Goal: Task Accomplishment & Management: Use online tool/utility

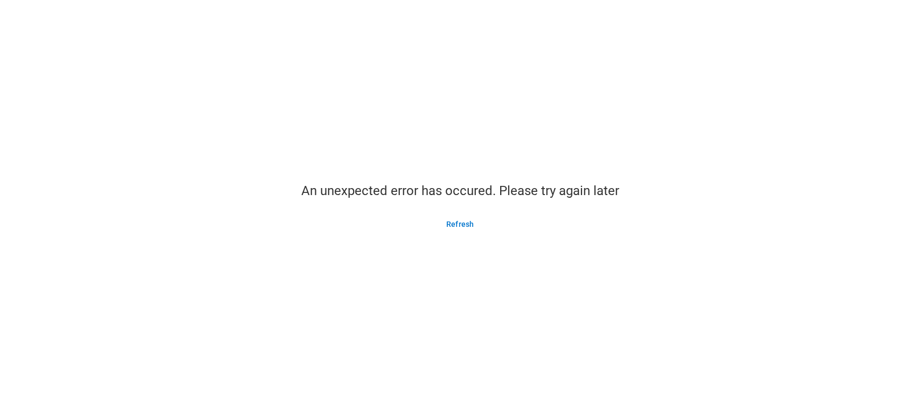
drag, startPoint x: 455, startPoint y: 226, endPoint x: 437, endPoint y: 206, distance: 27.5
click at [457, 226] on button "Refresh" at bounding box center [459, 224] width 53 height 17
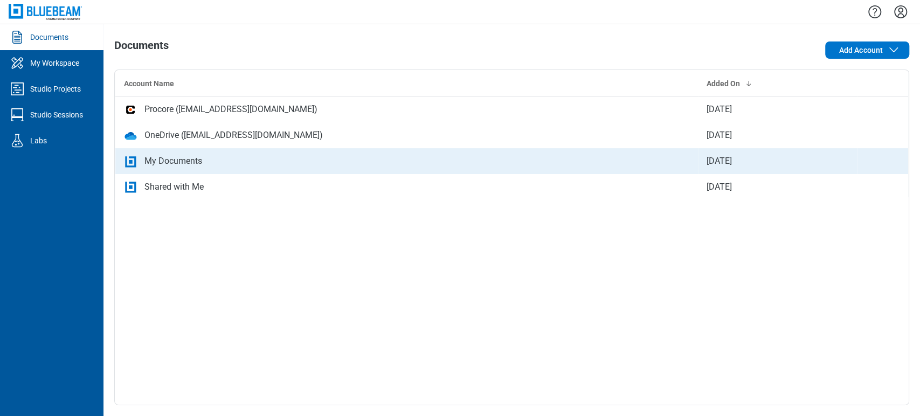
click at [164, 159] on div "My Documents" at bounding box center [173, 161] width 58 height 13
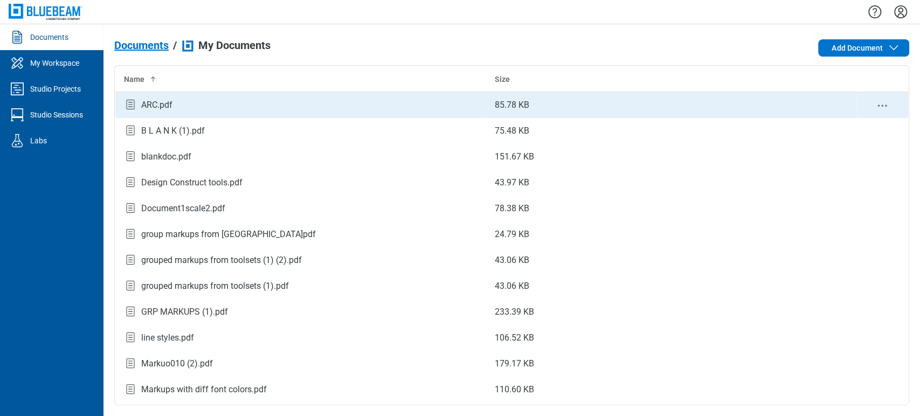
click at [161, 103] on div "ARC.pdf" at bounding box center [156, 105] width 31 height 13
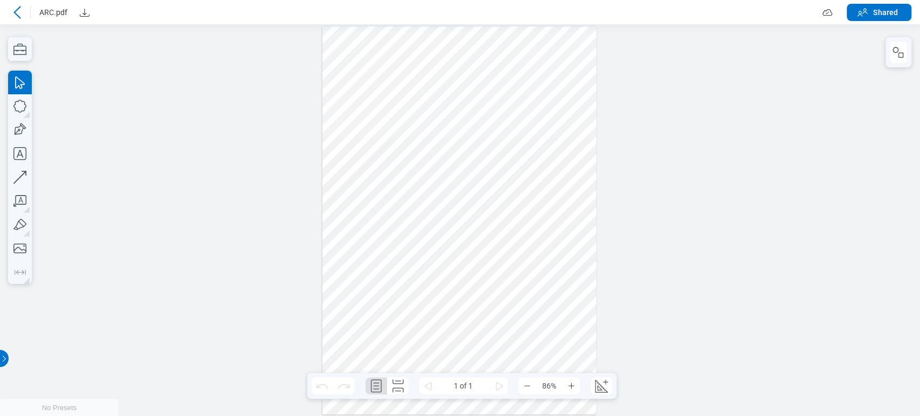
click at [397, 168] on div at bounding box center [459, 220] width 274 height 388
drag, startPoint x: 476, startPoint y: 259, endPoint x: 485, endPoint y: 252, distance: 11.1
click at [485, 252] on div at bounding box center [459, 220] width 274 height 388
click at [20, 8] on icon at bounding box center [17, 12] width 13 height 13
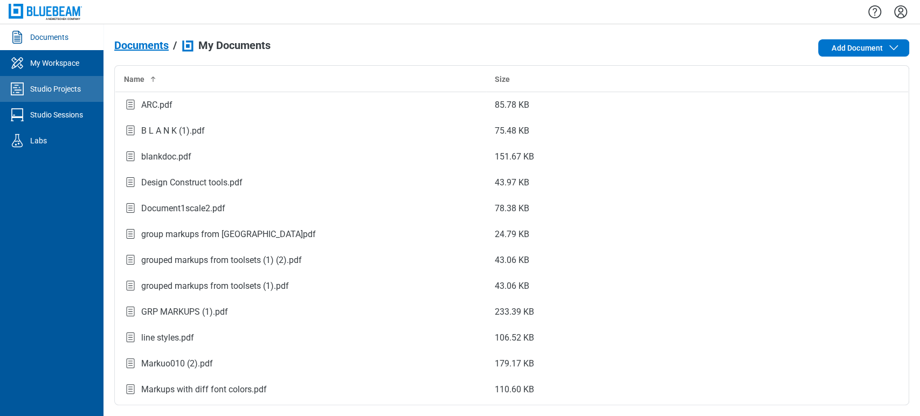
click at [32, 94] on link "Studio Projects" at bounding box center [51, 89] width 103 height 26
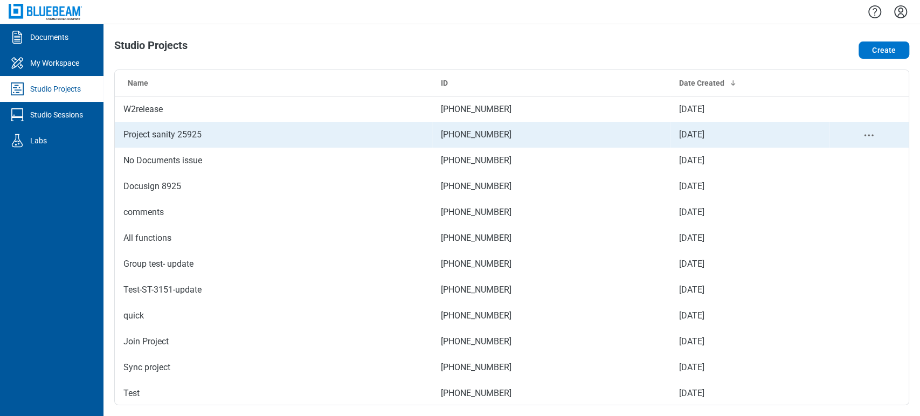
click at [251, 132] on td "Project sanity 25925" at bounding box center [273, 135] width 317 height 26
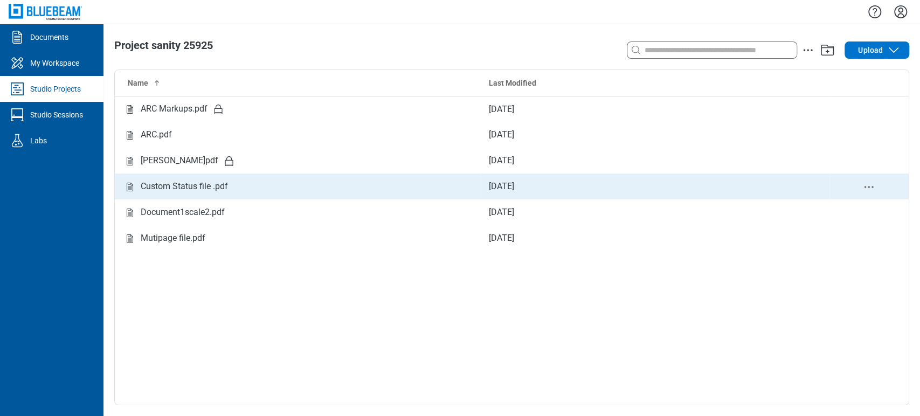
click at [186, 189] on div "Custom Status file .pdf" at bounding box center [184, 186] width 87 height 13
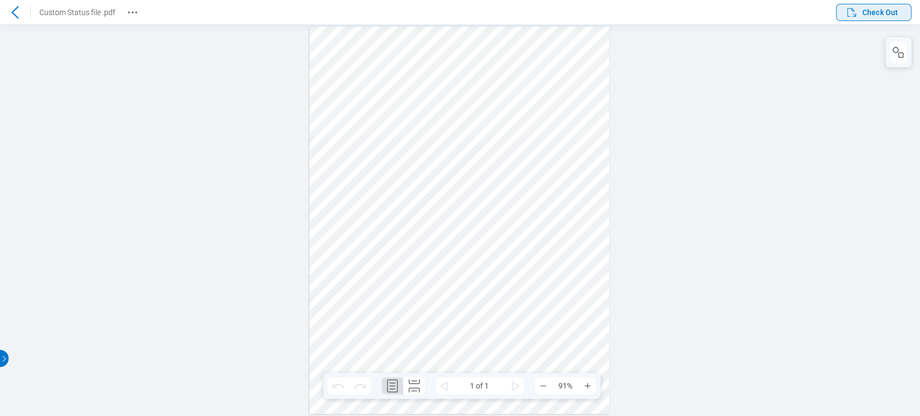
click at [862, 9] on span "Check Out" at bounding box center [880, 12] width 36 height 11
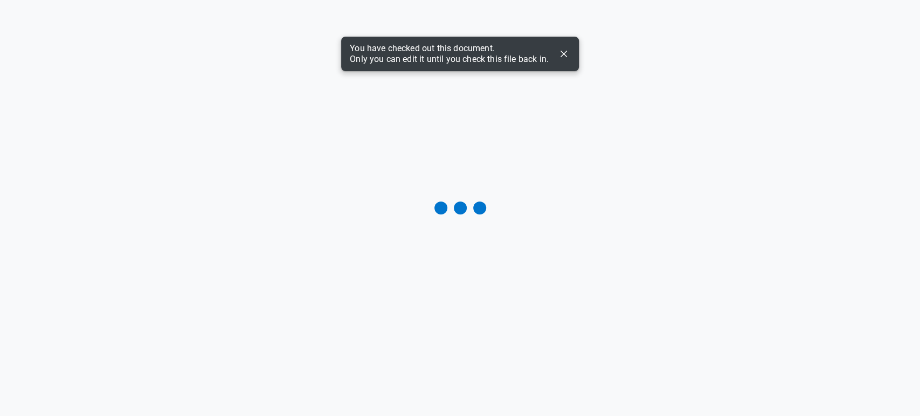
click at [565, 53] on icon "Dismiss" at bounding box center [563, 53] width 13 height 13
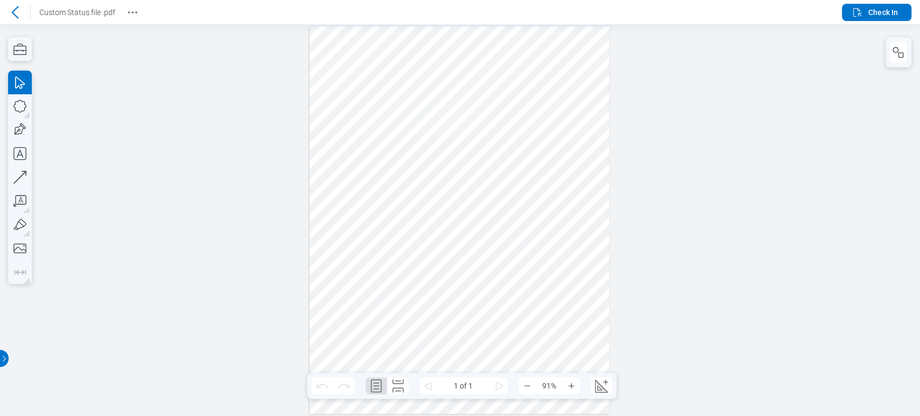
click at [371, 293] on div at bounding box center [459, 220] width 300 height 388
click at [899, 51] on icon "button" at bounding box center [898, 52] width 13 height 13
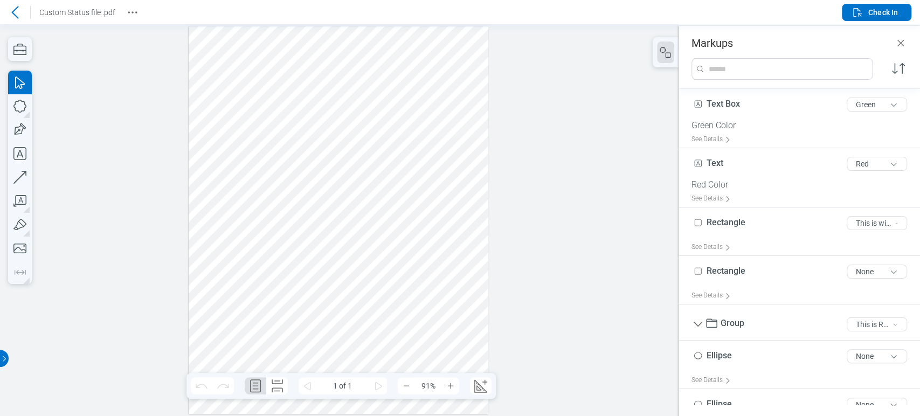
click at [250, 306] on div at bounding box center [339, 220] width 300 height 388
click at [251, 295] on div at bounding box center [339, 220] width 300 height 388
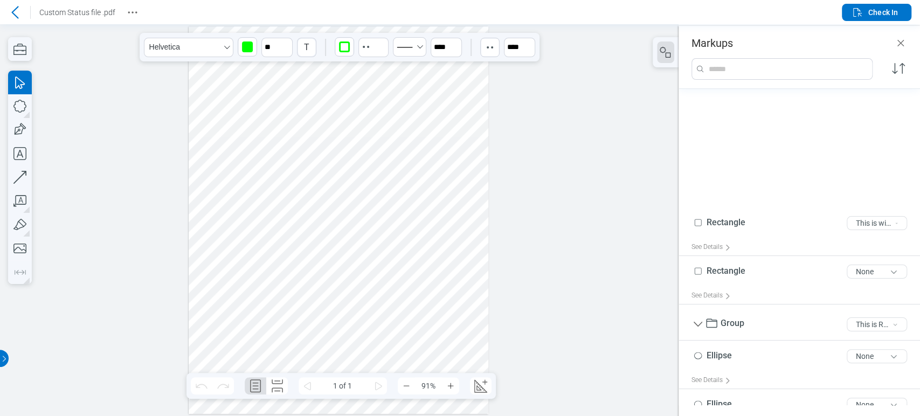
scroll to position [190, 0]
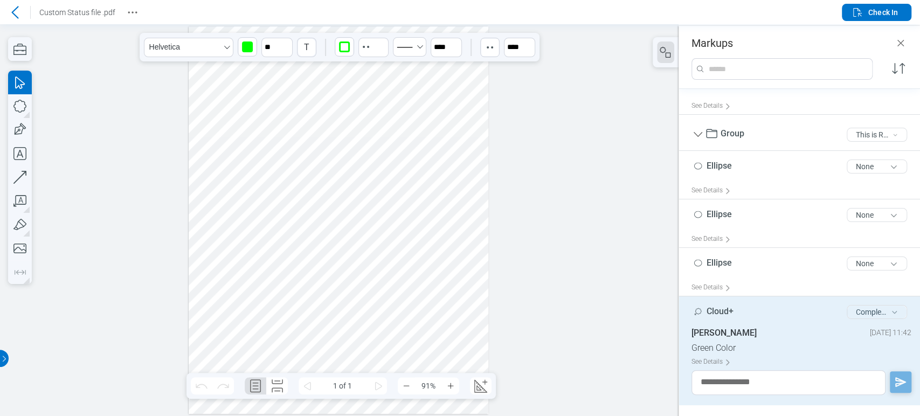
click at [858, 312] on button "Completed" at bounding box center [877, 312] width 60 height 14
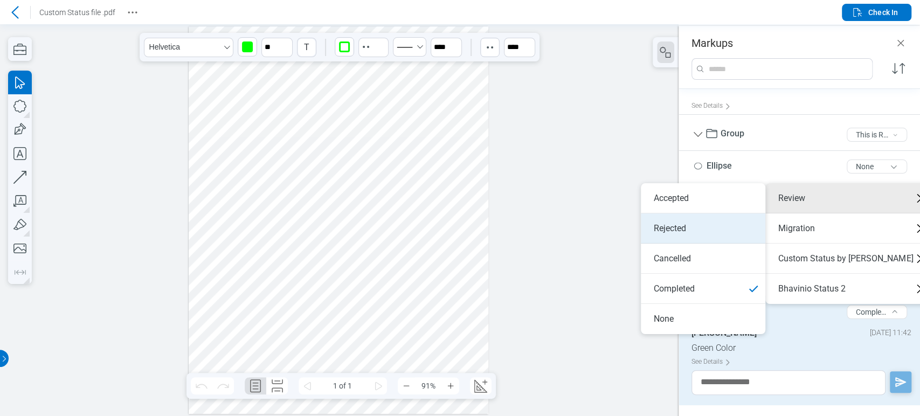
click at [715, 218] on li "Rejected" at bounding box center [703, 228] width 125 height 30
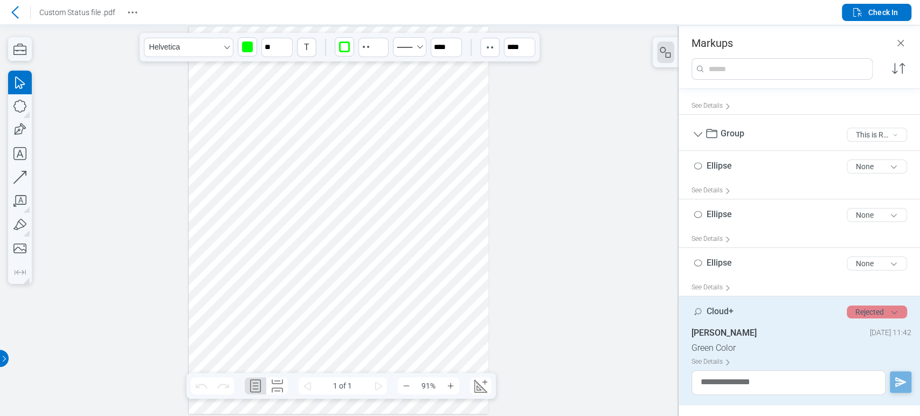
click at [884, 306] on button "Rejected" at bounding box center [877, 312] width 60 height 13
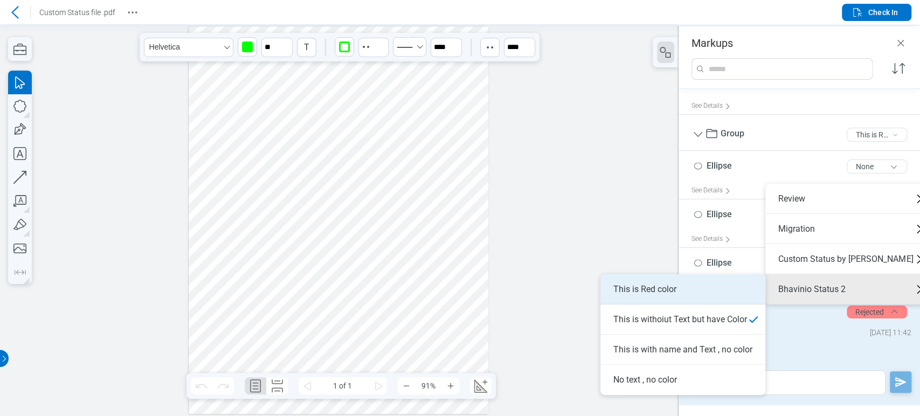
click at [750, 288] on li "This is Red color" at bounding box center [682, 289] width 165 height 30
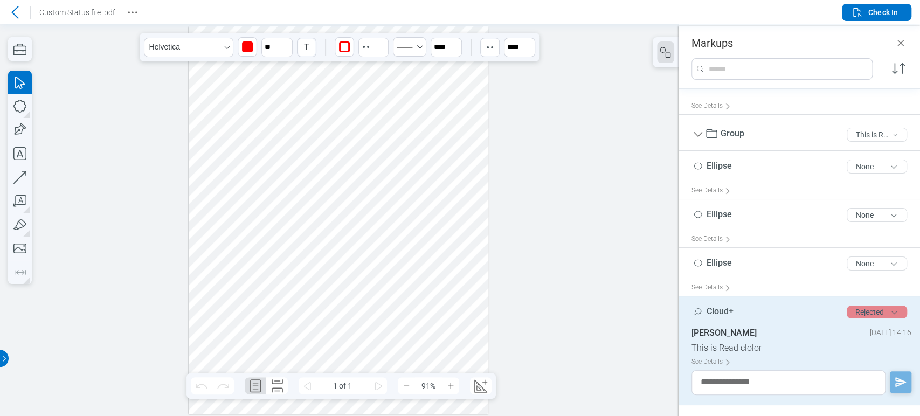
click at [881, 312] on button "Rejected" at bounding box center [877, 312] width 60 height 13
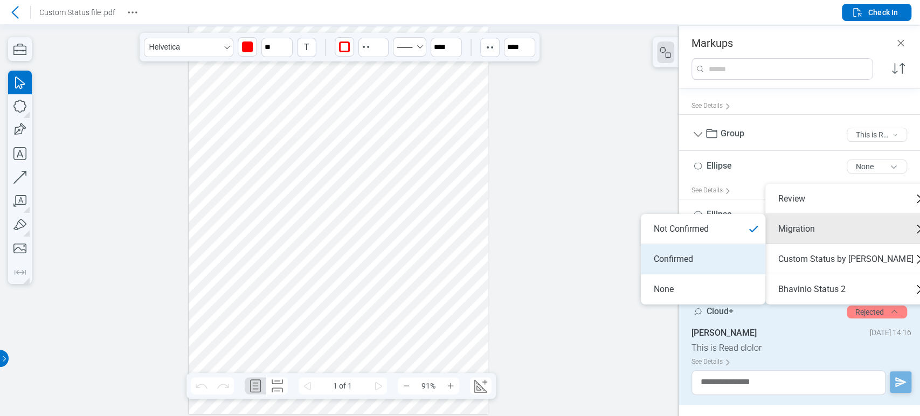
click at [707, 257] on li "Confirmed" at bounding box center [703, 259] width 125 height 30
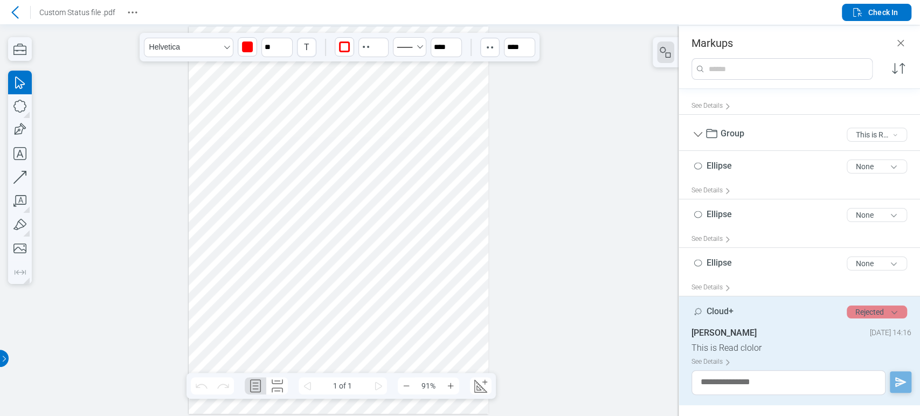
click at [859, 314] on button "Rejected" at bounding box center [877, 312] width 60 height 13
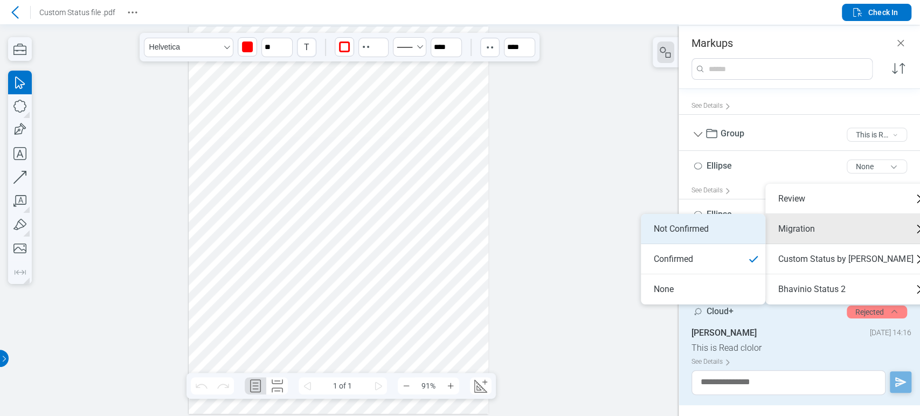
click at [734, 237] on li "Not Confirmed" at bounding box center [703, 229] width 125 height 30
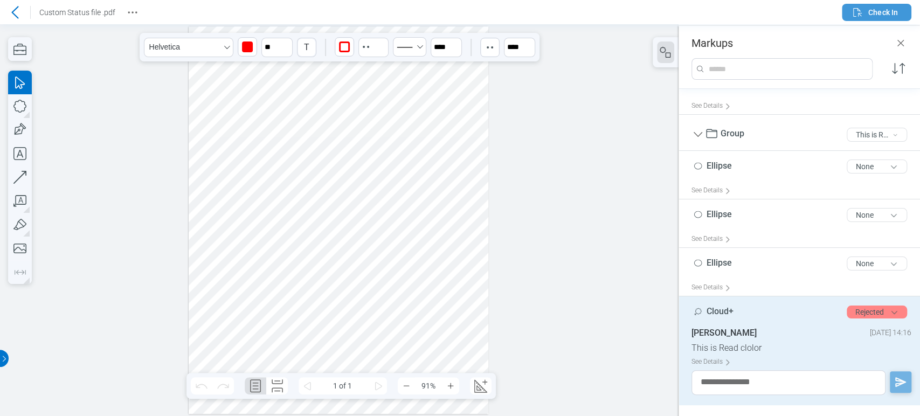
click at [877, 7] on span "Check In" at bounding box center [883, 12] width 30 height 11
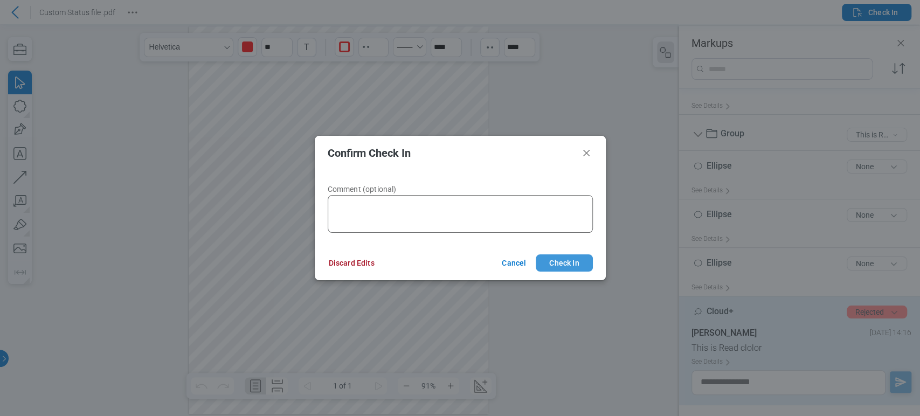
click at [579, 262] on button "Check In" at bounding box center [564, 262] width 57 height 17
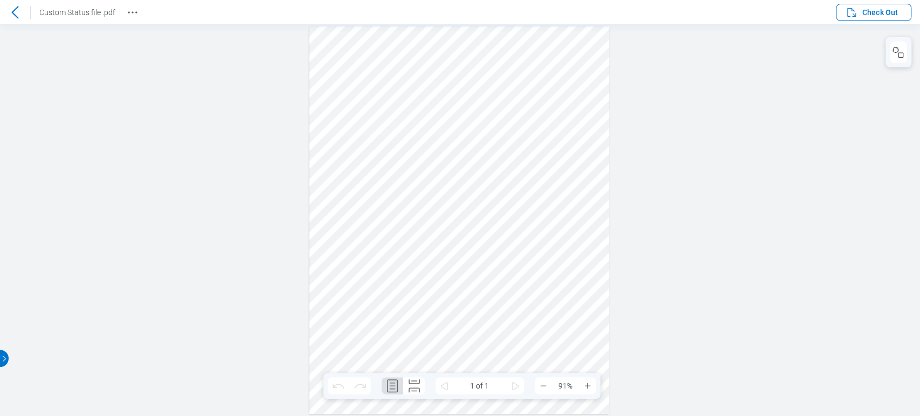
scroll to position [0, 0]
click at [870, 10] on span "Check Out" at bounding box center [880, 12] width 36 height 11
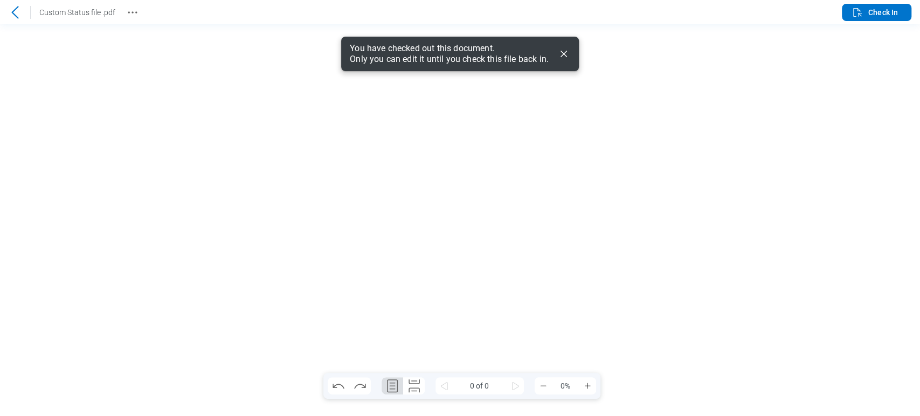
click at [561, 54] on icon "Dismiss" at bounding box center [563, 53] width 13 height 13
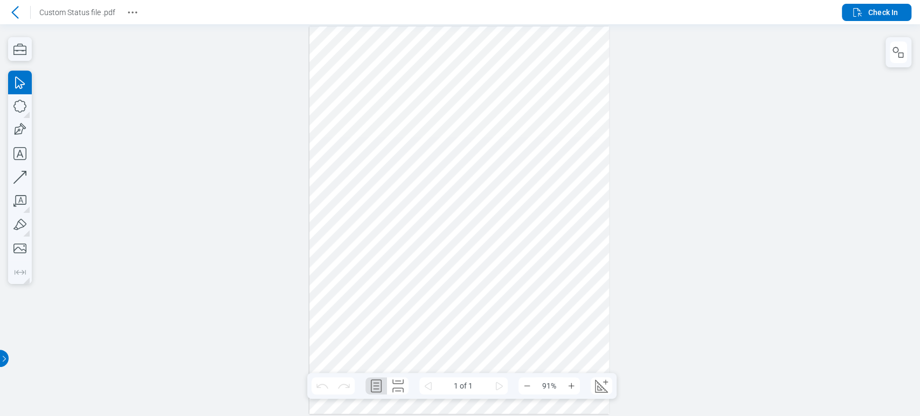
click at [418, 324] on div at bounding box center [459, 220] width 300 height 388
click at [550, 280] on div at bounding box center [459, 220] width 300 height 388
click at [453, 351] on div at bounding box center [459, 220] width 300 height 388
click at [457, 354] on div at bounding box center [459, 220] width 300 height 388
click at [544, 314] on div at bounding box center [459, 220] width 300 height 388
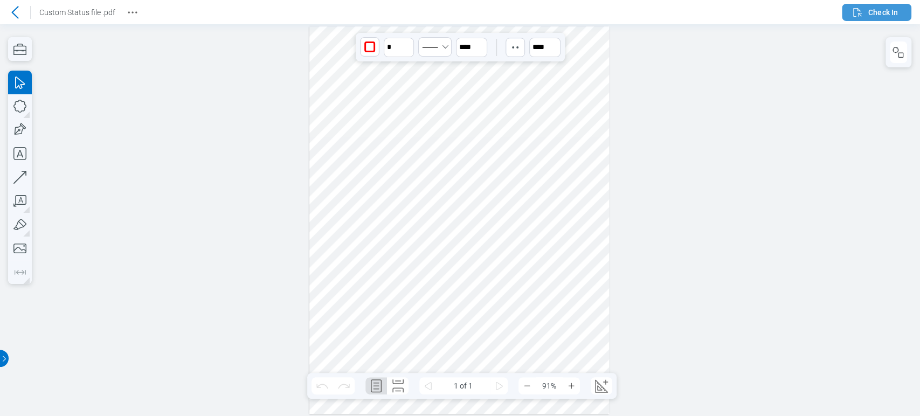
click at [851, 4] on button "Check In" at bounding box center [877, 12] width 70 height 17
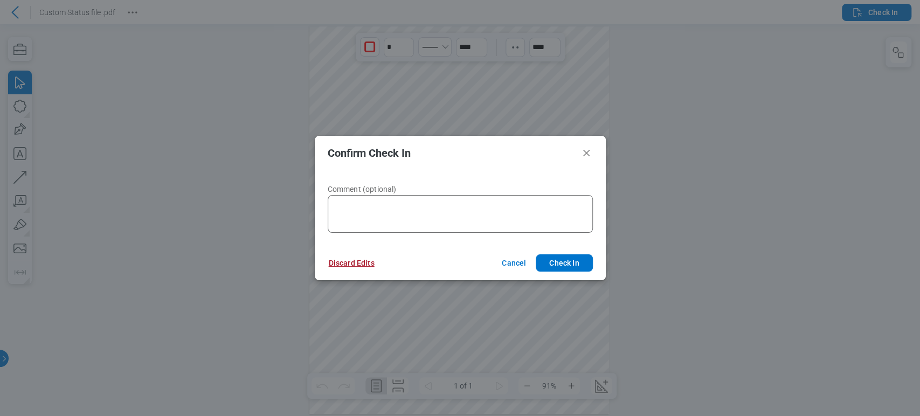
click at [362, 263] on button "Discard Edits" at bounding box center [352, 262] width 72 height 17
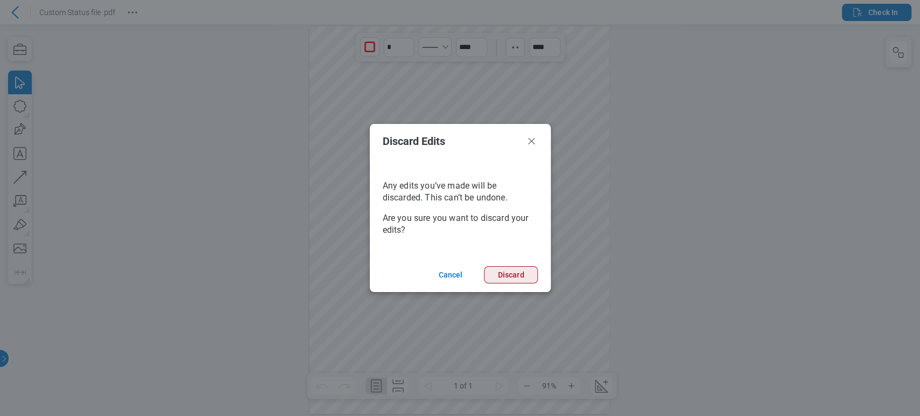
click at [509, 275] on button "Discard" at bounding box center [510, 274] width 53 height 17
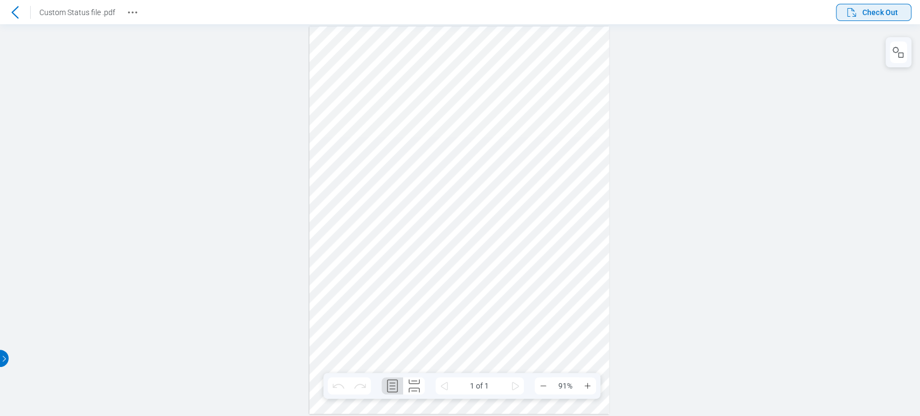
click at [867, 20] on button "Check Out" at bounding box center [873, 12] width 75 height 17
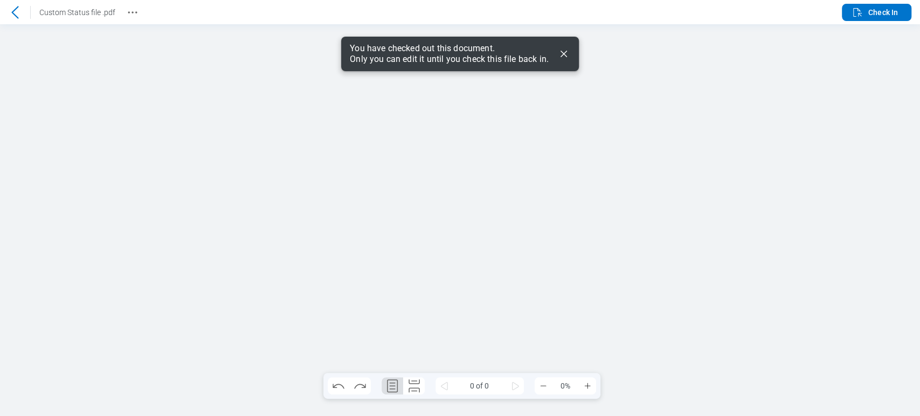
click at [565, 55] on icon "Dismiss" at bounding box center [563, 53] width 13 height 13
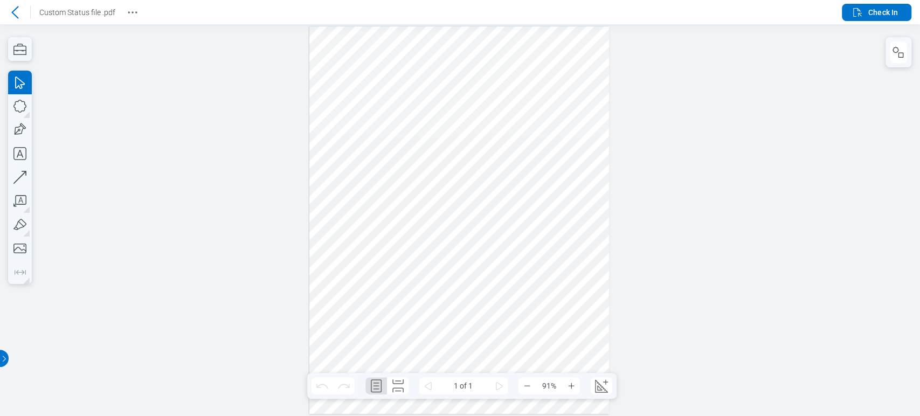
click at [918, 37] on div at bounding box center [460, 220] width 920 height 392
click at [908, 54] on div at bounding box center [899, 52] width 26 height 30
click at [900, 51] on icon "button" at bounding box center [898, 52] width 13 height 13
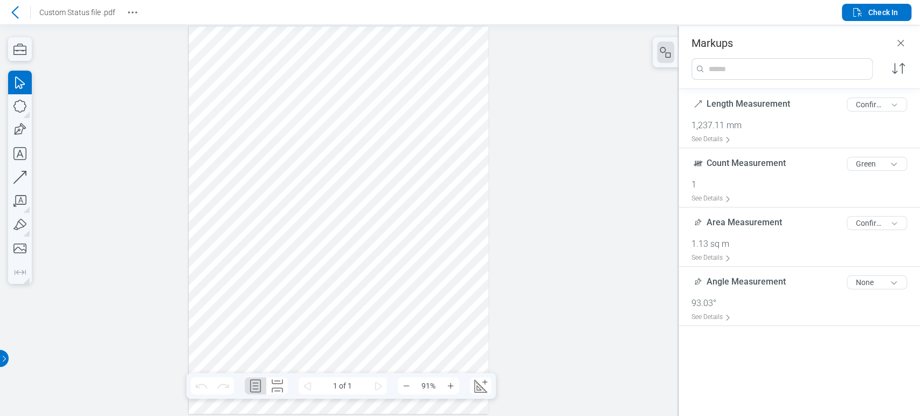
click at [238, 56] on div at bounding box center [339, 220] width 300 height 388
click at [244, 55] on div at bounding box center [339, 220] width 300 height 388
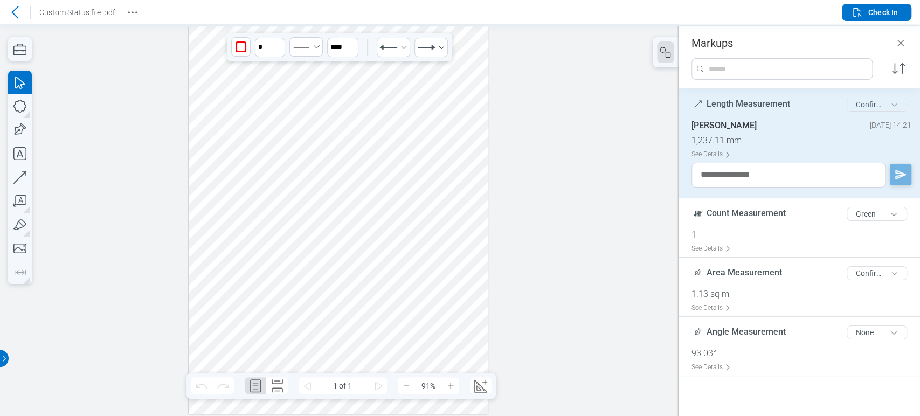
click at [875, 106] on button "Confirmed" at bounding box center [877, 105] width 60 height 14
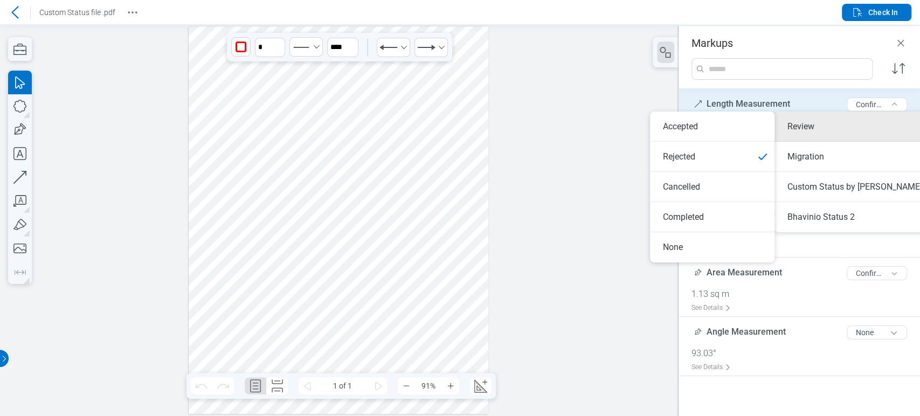
click at [282, 93] on div at bounding box center [339, 220] width 300 height 388
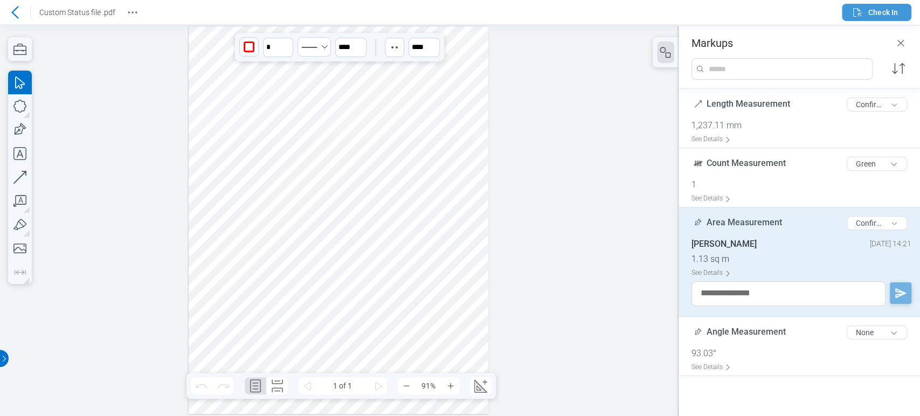
click at [861, 13] on icon "button" at bounding box center [857, 12] width 13 height 13
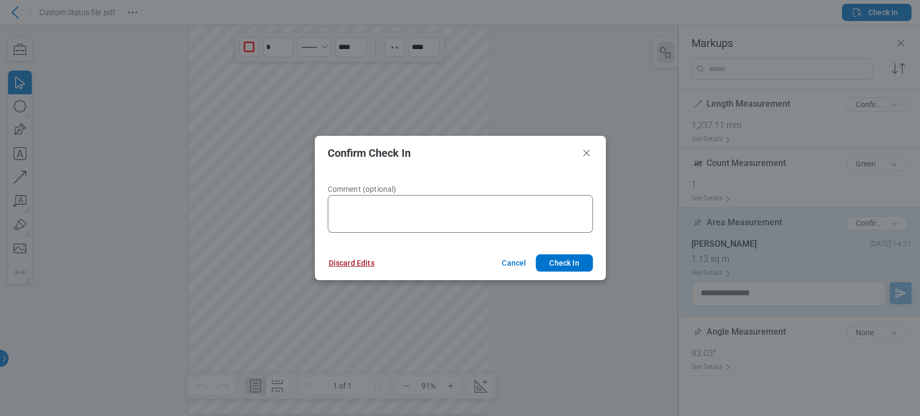
click at [349, 265] on button "Discard Edits" at bounding box center [352, 262] width 72 height 17
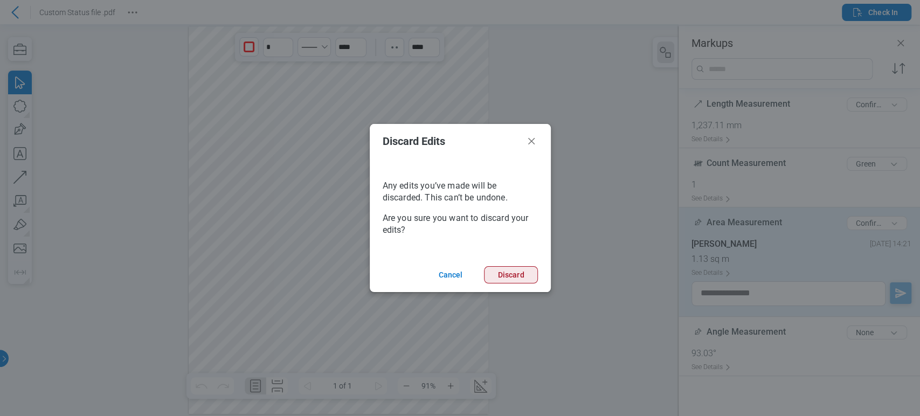
click at [515, 272] on button "Discard" at bounding box center [510, 274] width 53 height 17
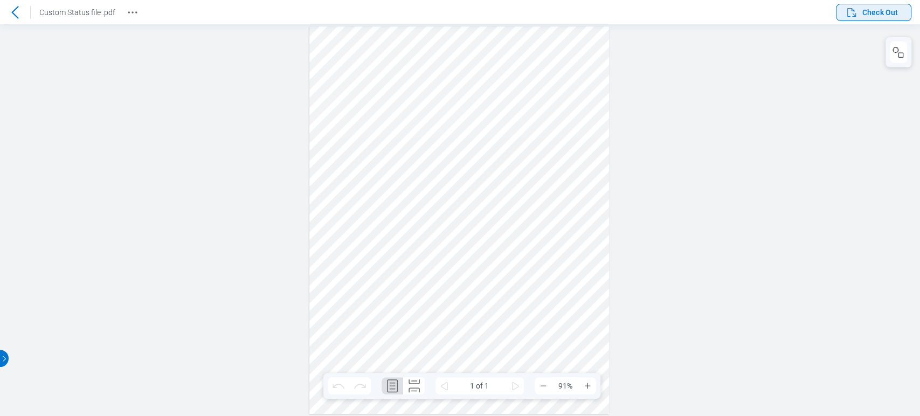
click at [858, 9] on icon "button" at bounding box center [851, 12] width 13 height 13
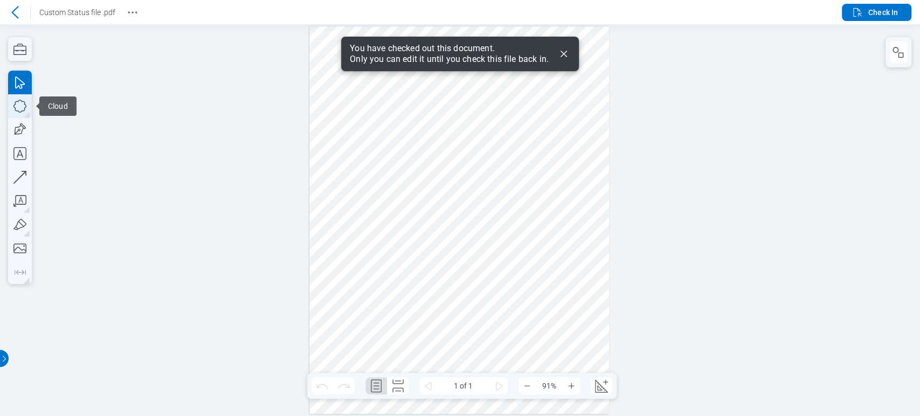
click at [25, 102] on icon "button" at bounding box center [20, 106] width 24 height 24
drag, startPoint x: 374, startPoint y: 169, endPoint x: 266, endPoint y: 163, distance: 107.9
click at [418, 205] on div at bounding box center [459, 220] width 300 height 388
click at [24, 134] on icon "button" at bounding box center [20, 130] width 24 height 24
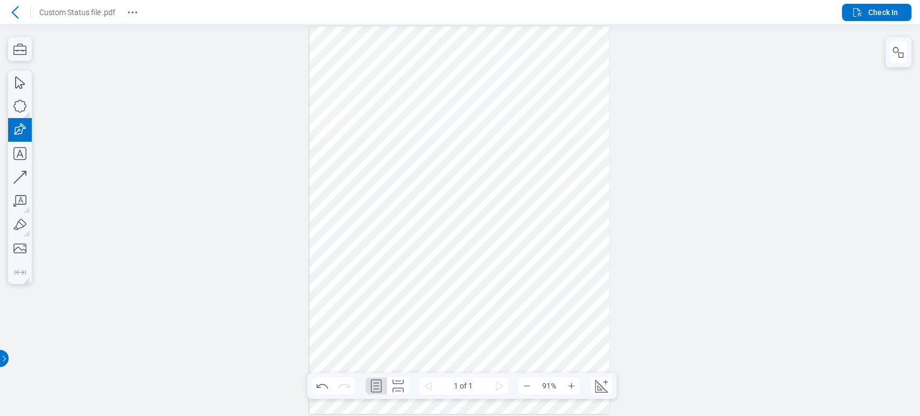
drag, startPoint x: 443, startPoint y: 153, endPoint x: 473, endPoint y: 197, distance: 53.1
click at [473, 197] on div at bounding box center [459, 220] width 300 height 388
click at [462, 172] on div at bounding box center [459, 220] width 300 height 388
click at [392, 176] on div at bounding box center [459, 220] width 300 height 388
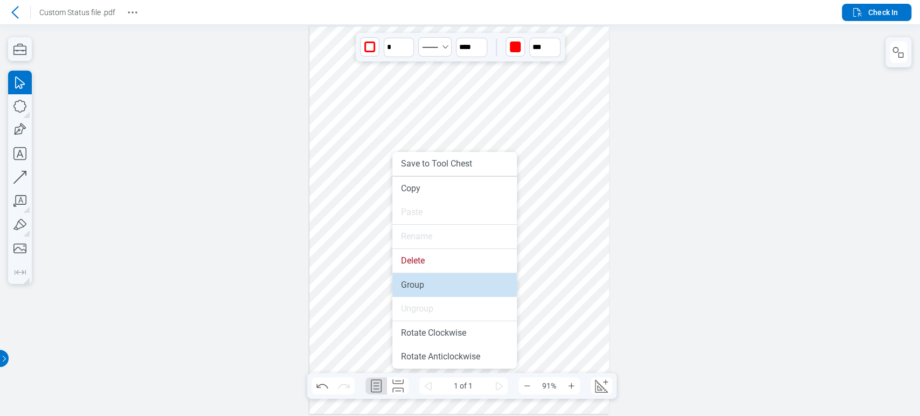
drag, startPoint x: 400, startPoint y: 208, endPoint x: 412, endPoint y: 277, distance: 69.5
click at [412, 277] on li "Group" at bounding box center [454, 285] width 125 height 24
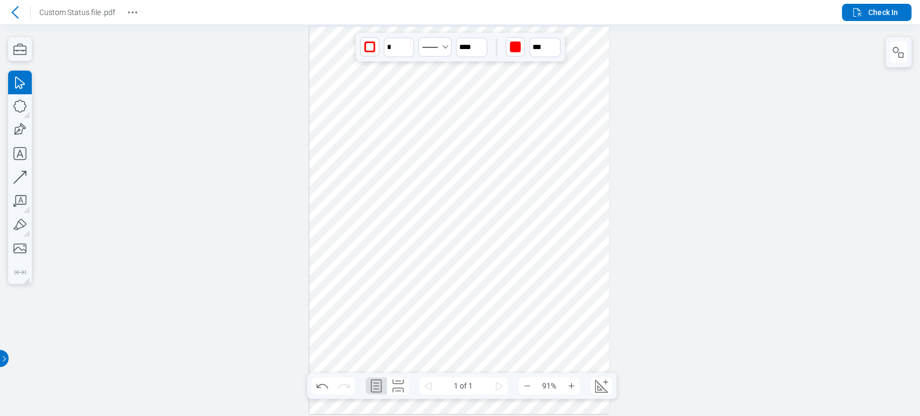
click at [392, 188] on div at bounding box center [459, 220] width 300 height 388
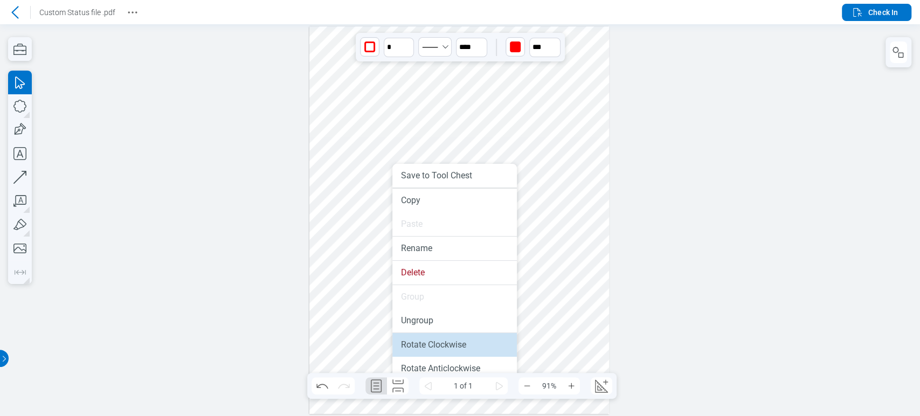
drag, startPoint x: 436, startPoint y: 352, endPoint x: 382, endPoint y: 280, distance: 90.6
click at [436, 352] on li "Rotate Clockwise" at bounding box center [454, 345] width 125 height 24
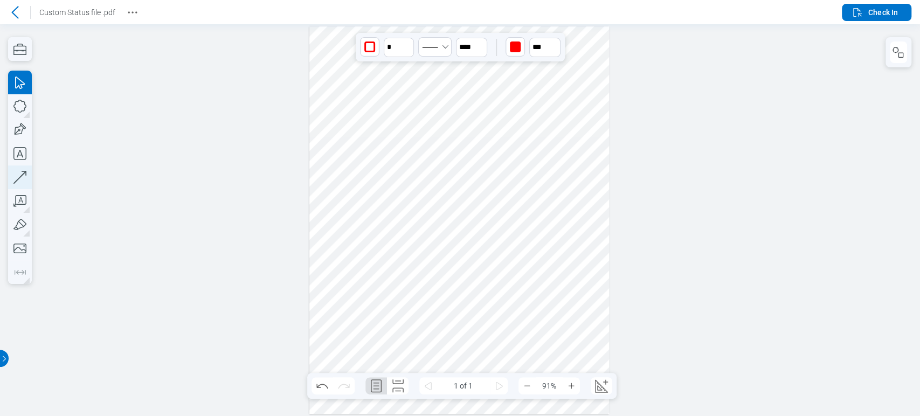
click at [21, 175] on icon "button" at bounding box center [20, 177] width 24 height 24
drag, startPoint x: 455, startPoint y: 142, endPoint x: 451, endPoint y: 171, distance: 28.9
click at [468, 185] on div at bounding box center [459, 220] width 300 height 388
drag, startPoint x: 418, startPoint y: 155, endPoint x: 452, endPoint y: 154, distance: 33.5
click at [417, 154] on div at bounding box center [459, 220] width 300 height 388
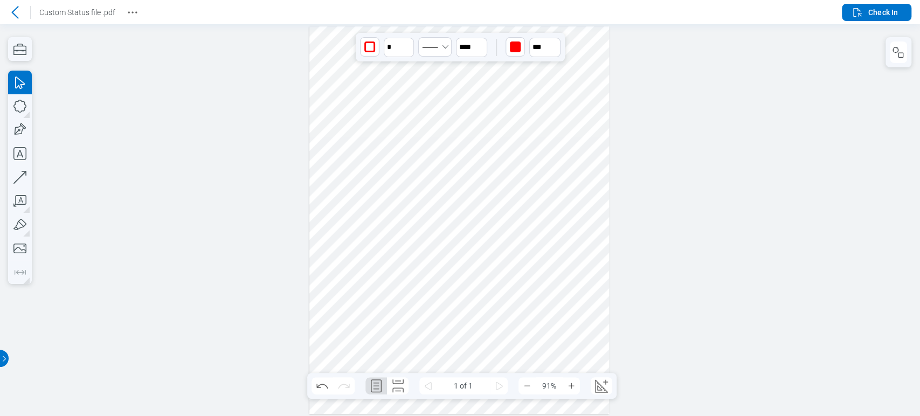
click at [461, 154] on div at bounding box center [459, 220] width 300 height 388
click at [459, 157] on div at bounding box center [459, 220] width 300 height 388
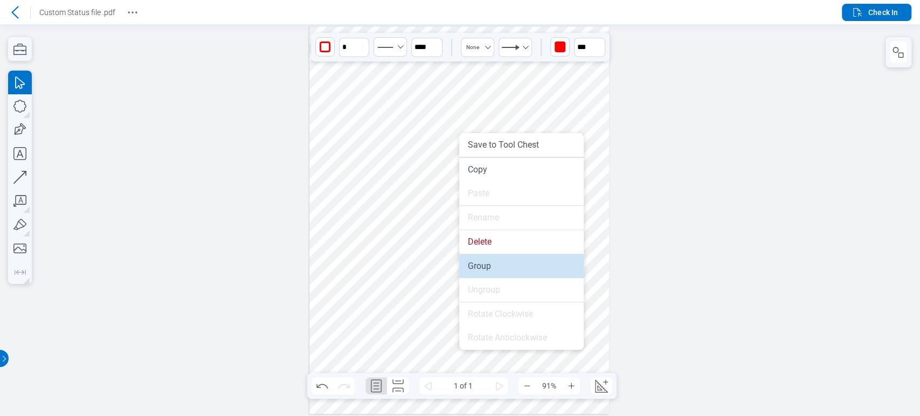
click at [499, 260] on li "Group" at bounding box center [521, 266] width 125 height 24
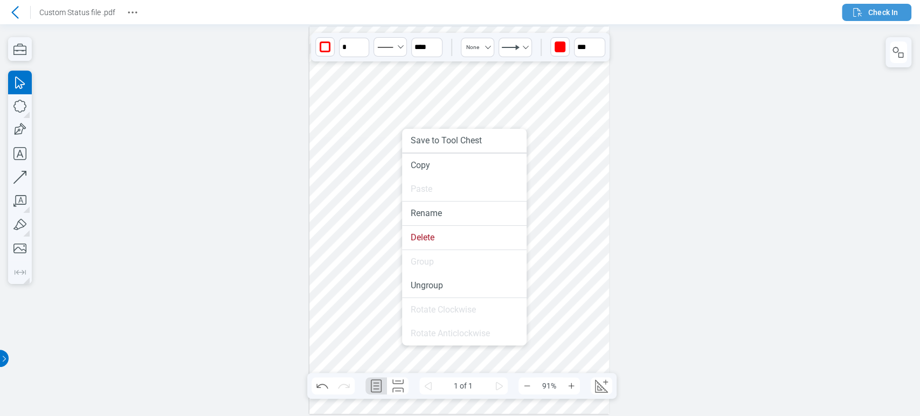
click at [853, 12] on icon "button" at bounding box center [857, 12] width 9 height 9
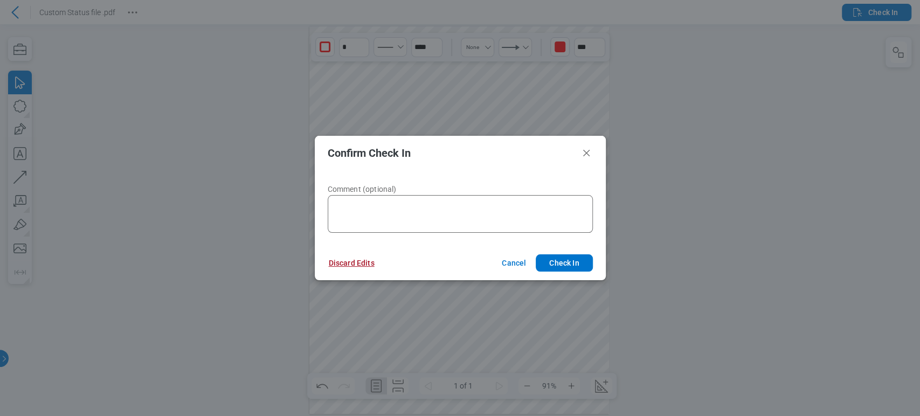
click at [373, 261] on button "Discard Edits" at bounding box center [352, 262] width 72 height 17
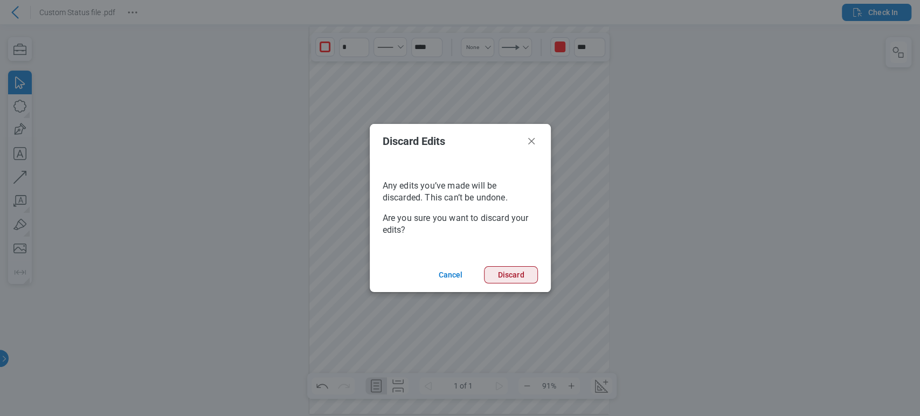
click at [519, 273] on button "Discard" at bounding box center [510, 274] width 53 height 17
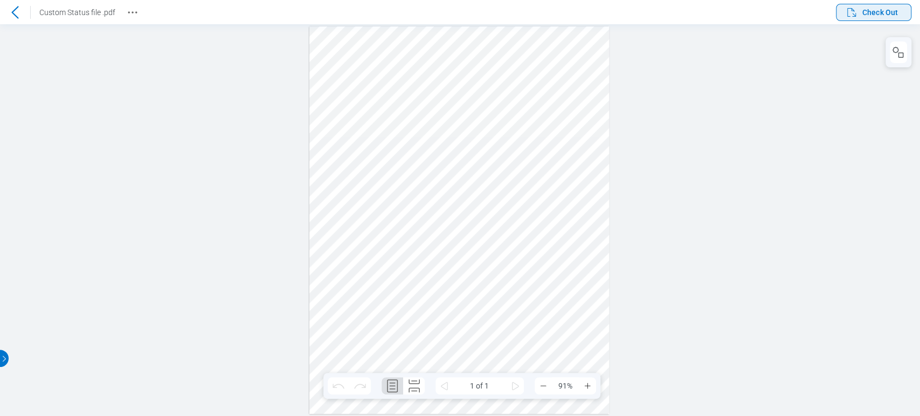
click at [872, 8] on span "Check Out" at bounding box center [880, 12] width 36 height 11
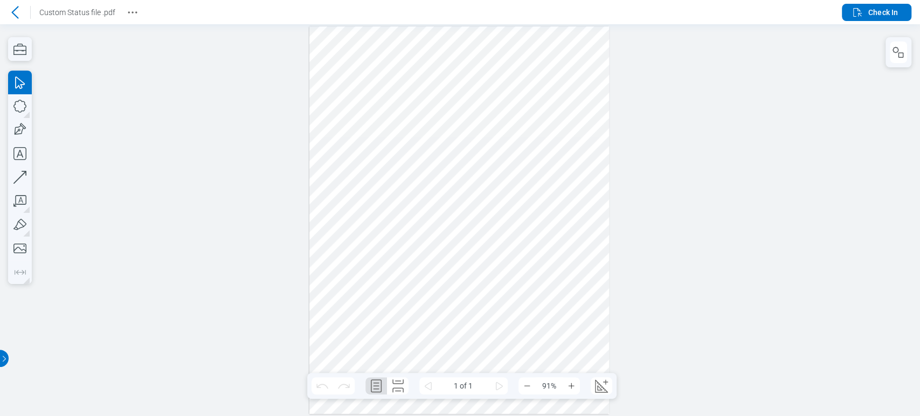
click at [564, 123] on div at bounding box center [459, 220] width 300 height 388
click at [549, 220] on div at bounding box center [459, 220] width 300 height 388
click at [561, 127] on div at bounding box center [459, 220] width 300 height 388
drag, startPoint x: 565, startPoint y: 73, endPoint x: 551, endPoint y: 72, distance: 14.0
click at [565, 72] on div at bounding box center [459, 220] width 300 height 388
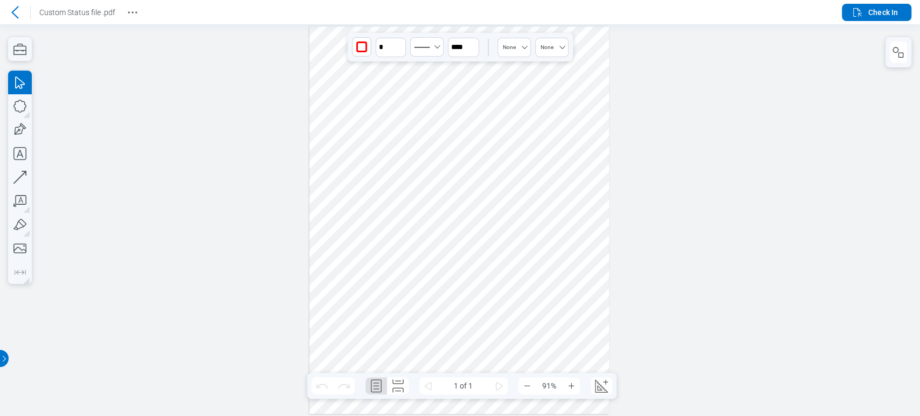
click at [536, 71] on div at bounding box center [459, 220] width 300 height 388
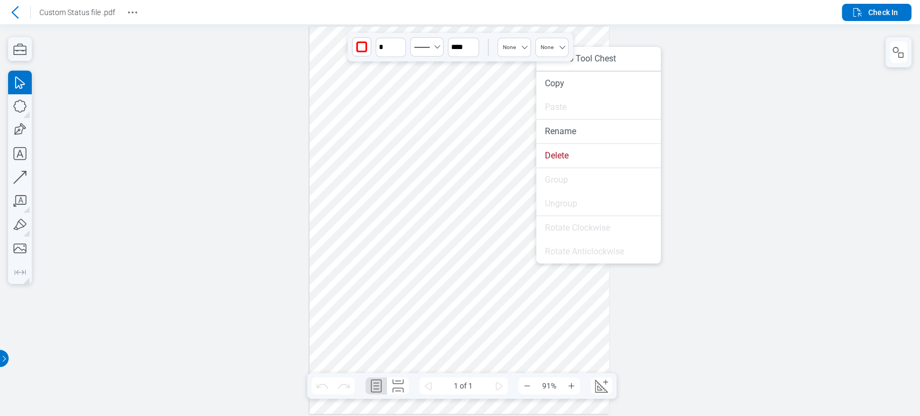
click at [475, 183] on div at bounding box center [459, 220] width 300 height 388
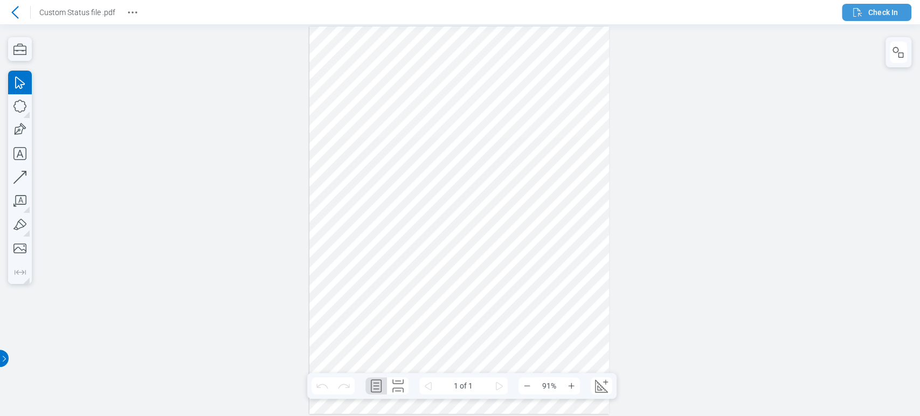
click at [867, 9] on span "Check In" at bounding box center [874, 12] width 47 height 13
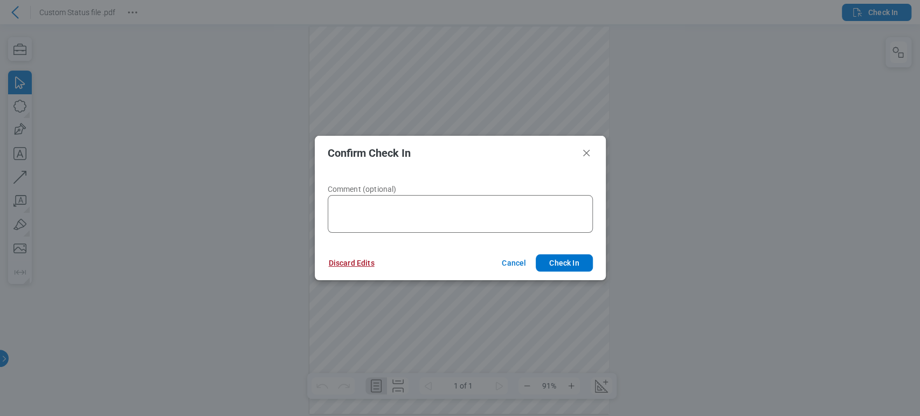
click at [372, 259] on button "Discard Edits" at bounding box center [352, 262] width 72 height 17
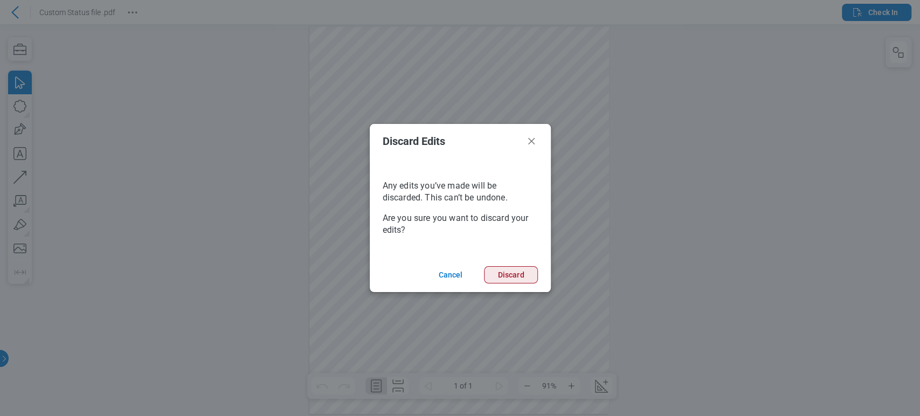
click at [510, 275] on button "Discard" at bounding box center [510, 274] width 53 height 17
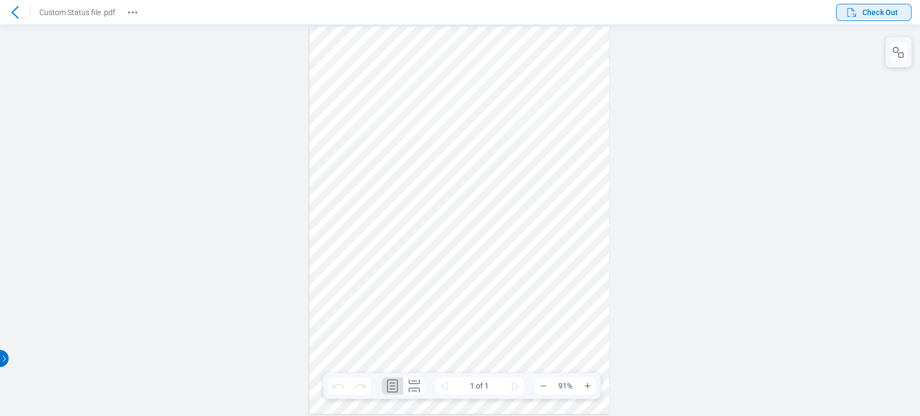
drag, startPoint x: 898, startPoint y: 13, endPoint x: 841, endPoint y: 11, distance: 57.7
click at [898, 13] on button "Check Out" at bounding box center [873, 12] width 75 height 17
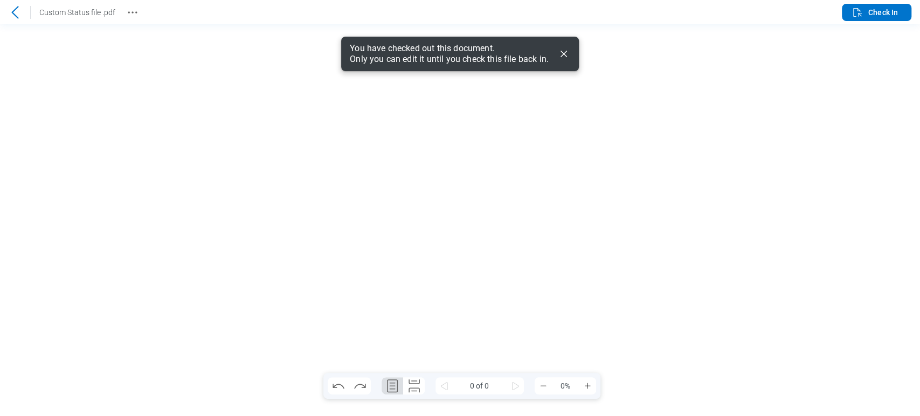
click at [562, 56] on icon "Dismiss" at bounding box center [563, 53] width 13 height 13
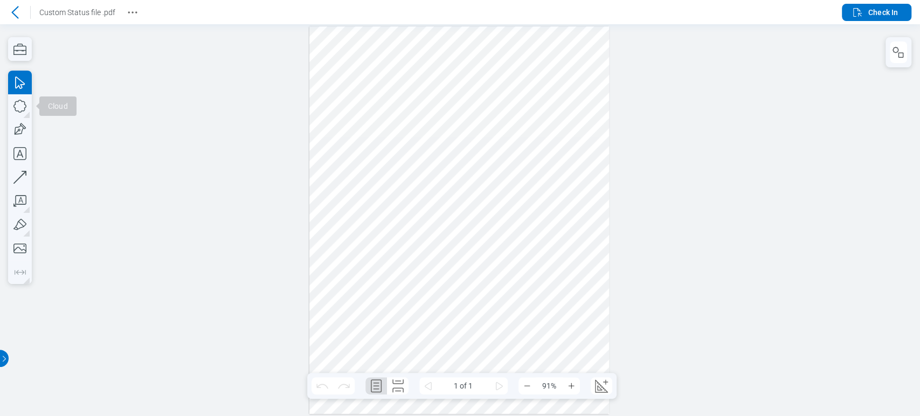
click at [542, 127] on div at bounding box center [459, 220] width 300 height 388
click at [905, 51] on button "button" at bounding box center [898, 53] width 17 height 22
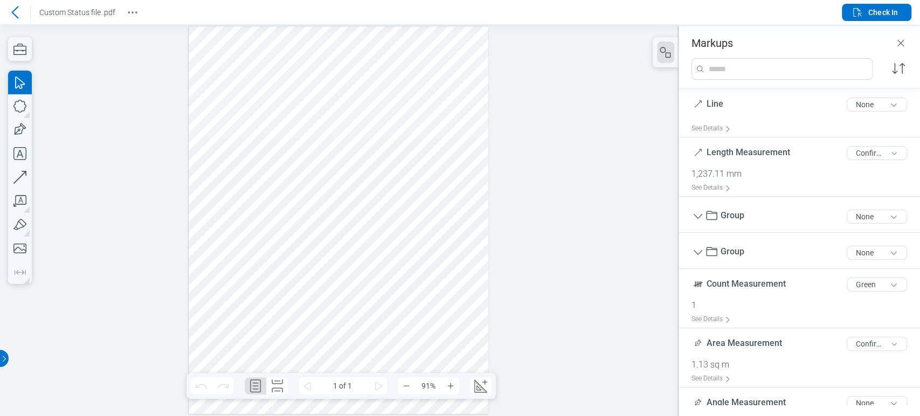
click at [426, 128] on div at bounding box center [339, 220] width 300 height 388
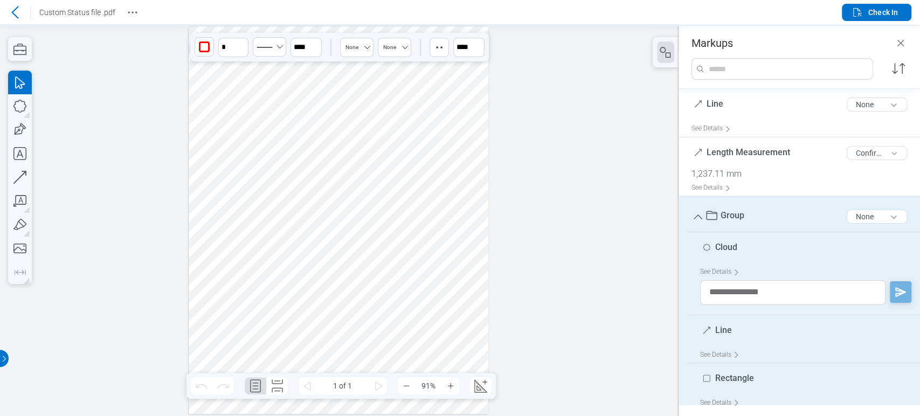
click at [738, 216] on span "Group" at bounding box center [733, 215] width 24 height 10
type input "*"
type input "*******"
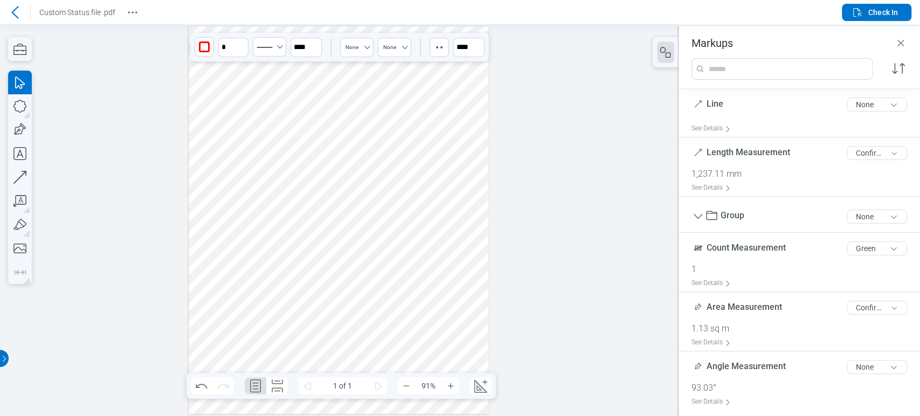
scroll to position [220, 0]
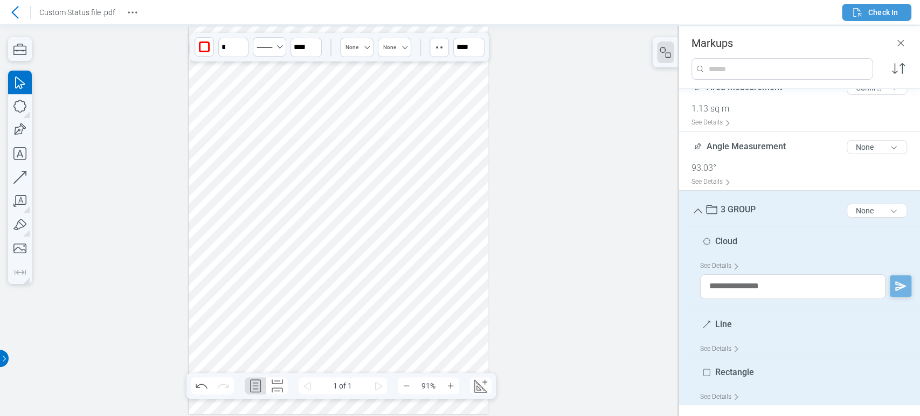
click at [889, 15] on span "Check In" at bounding box center [883, 12] width 30 height 11
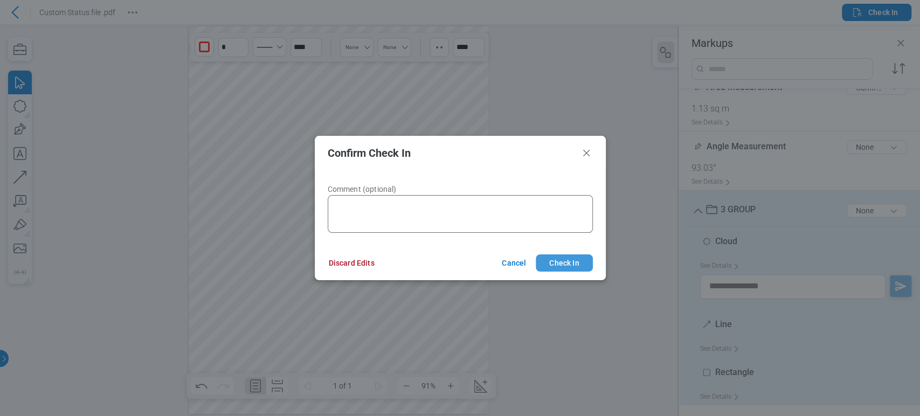
click at [557, 270] on button "Check In" at bounding box center [564, 262] width 57 height 17
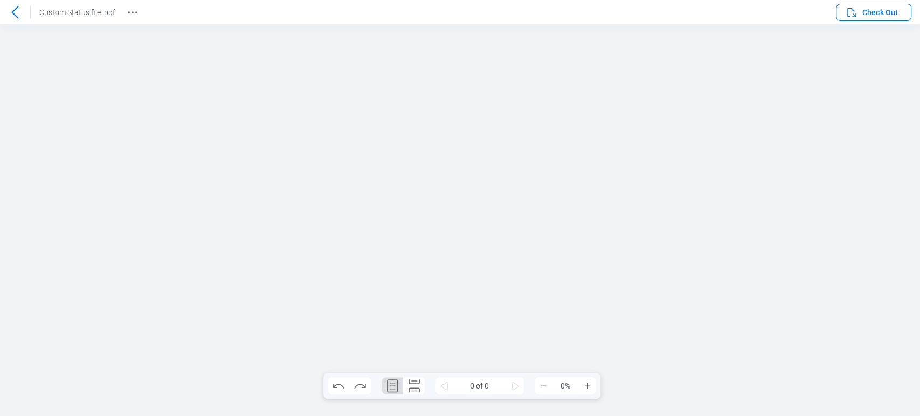
scroll to position [0, 0]
click at [848, 6] on icon "button" at bounding box center [851, 12] width 13 height 13
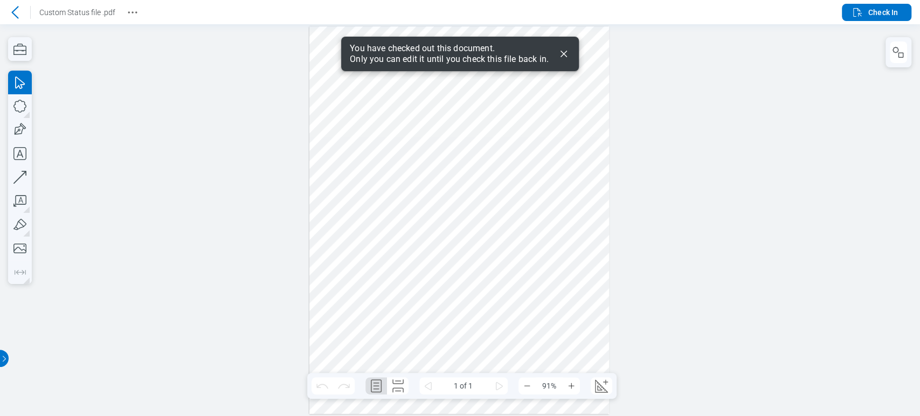
click at [569, 54] on icon "Dismiss" at bounding box center [563, 53] width 13 height 13
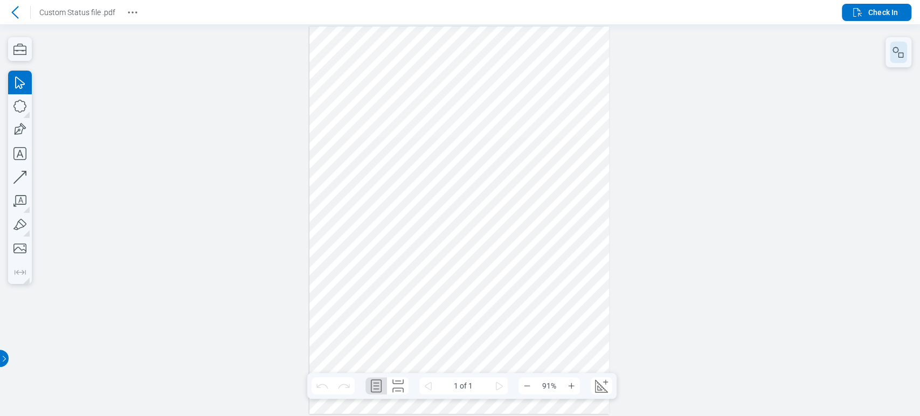
click at [891, 57] on button "button" at bounding box center [898, 53] width 17 height 22
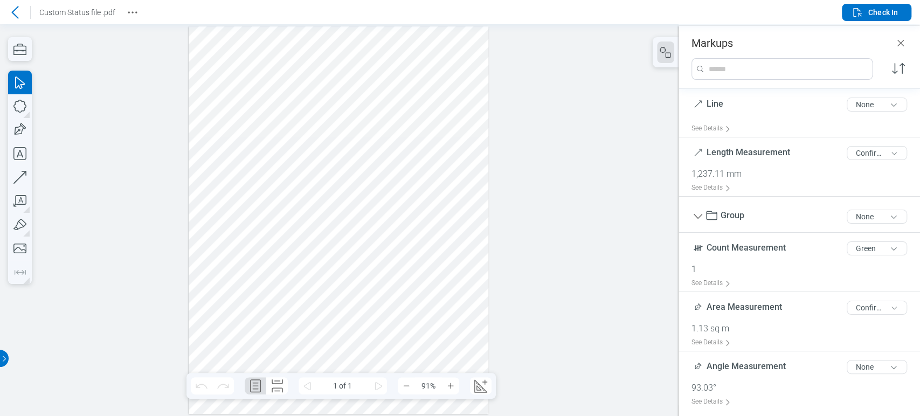
click at [415, 115] on div at bounding box center [339, 220] width 300 height 388
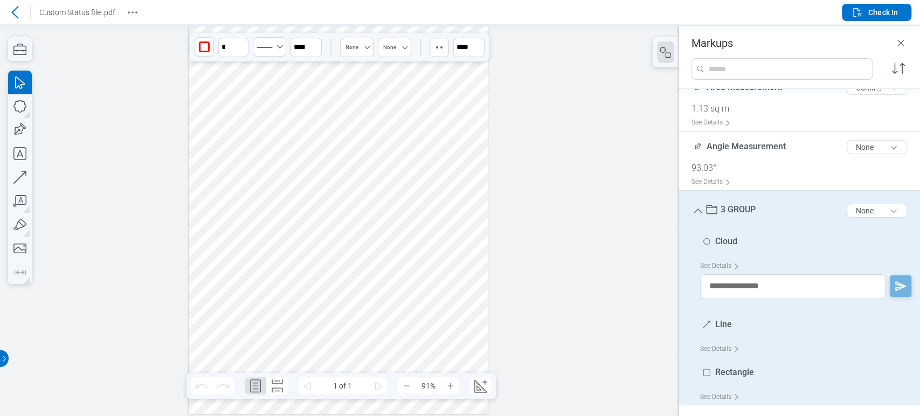
click at [333, 143] on div at bounding box center [339, 220] width 300 height 388
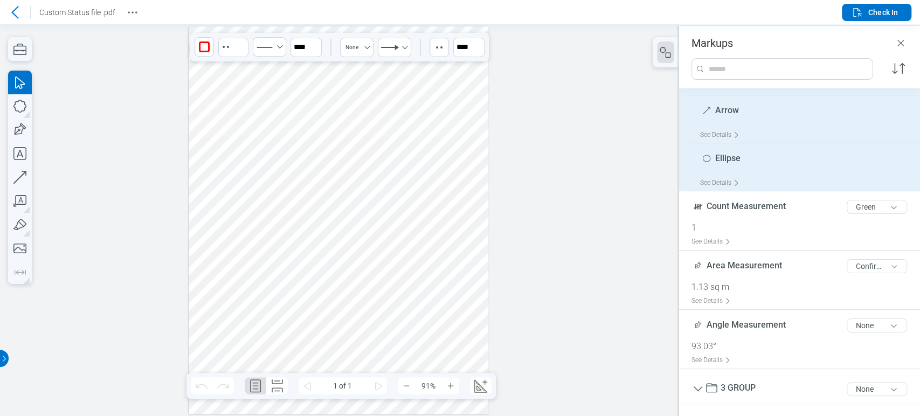
scroll to position [108, 0]
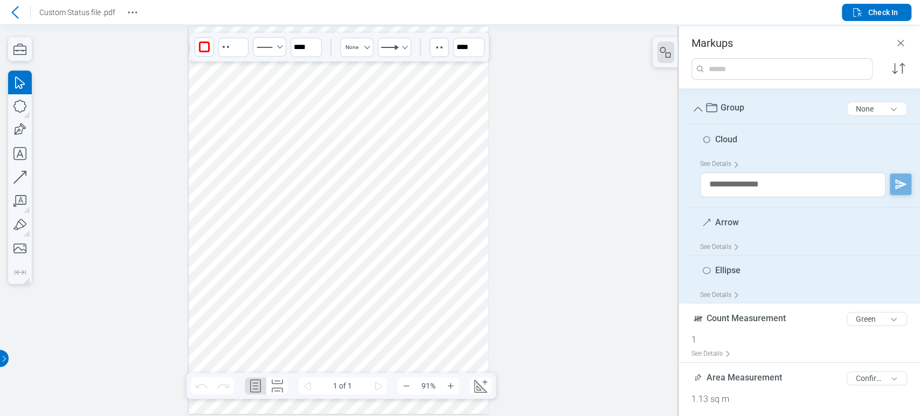
click at [415, 116] on div at bounding box center [339, 220] width 300 height 388
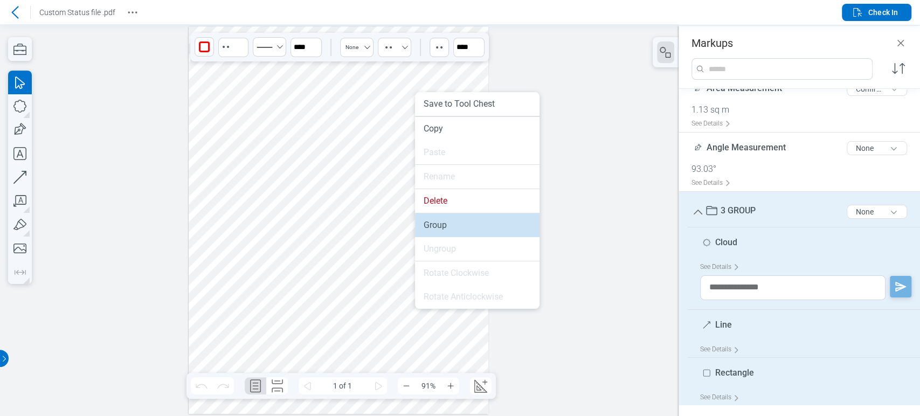
drag, startPoint x: 436, startPoint y: 222, endPoint x: 432, endPoint y: 191, distance: 31.0
click at [436, 222] on li "Group" at bounding box center [477, 225] width 125 height 24
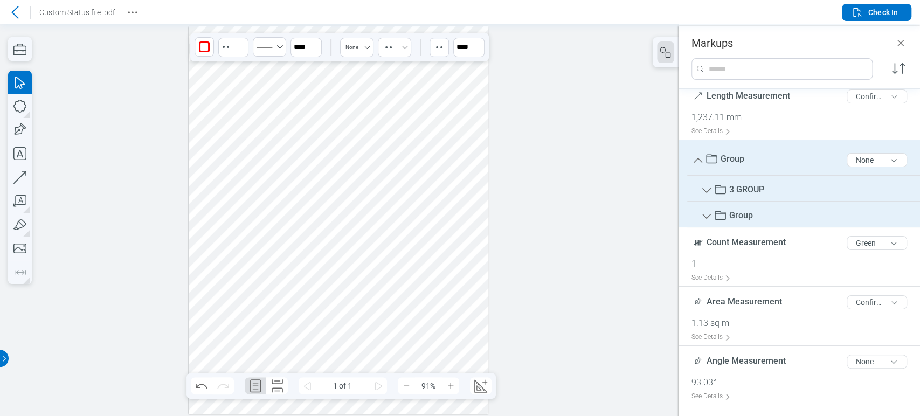
scroll to position [56, 0]
click at [738, 215] on span "Group" at bounding box center [741, 216] width 24 height 10
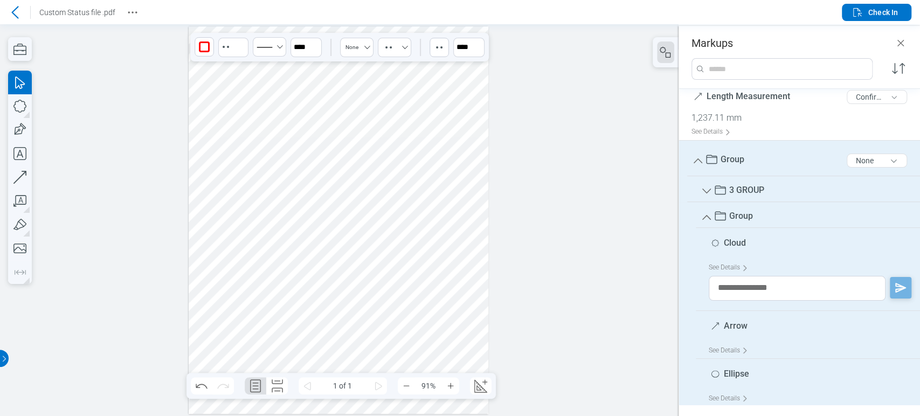
click at [738, 215] on span "Group" at bounding box center [741, 216] width 24 height 10
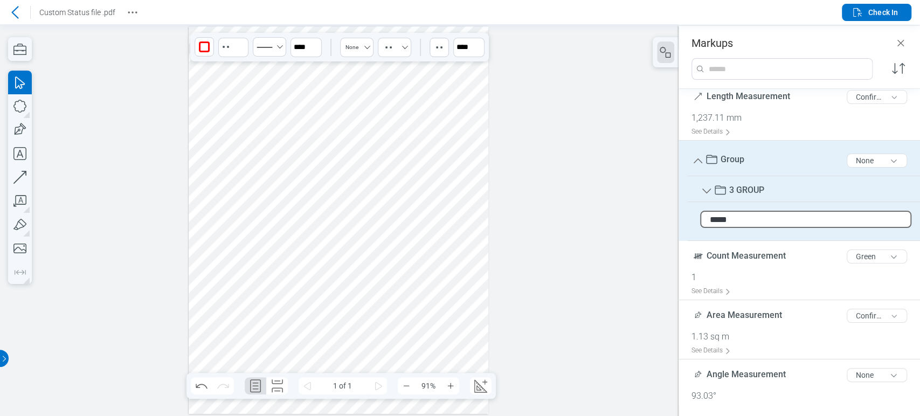
scroll to position [69, 0]
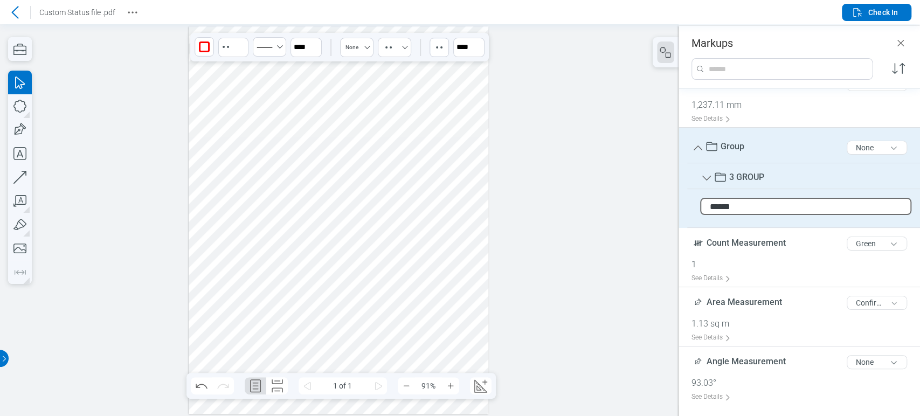
type input "*******"
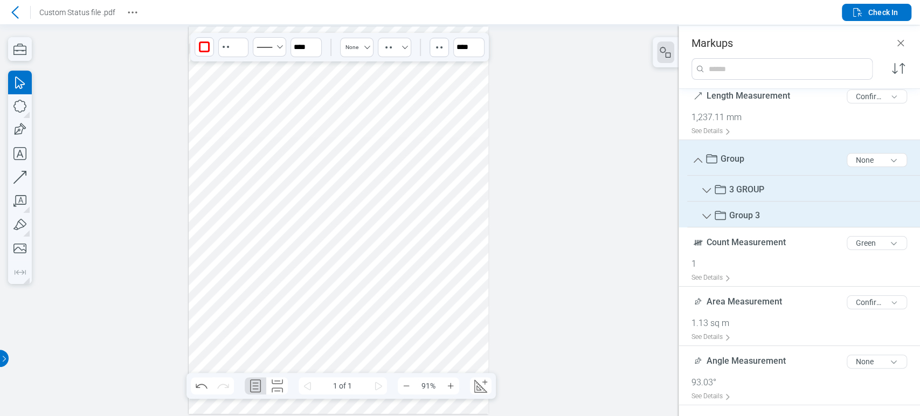
scroll to position [0, 0]
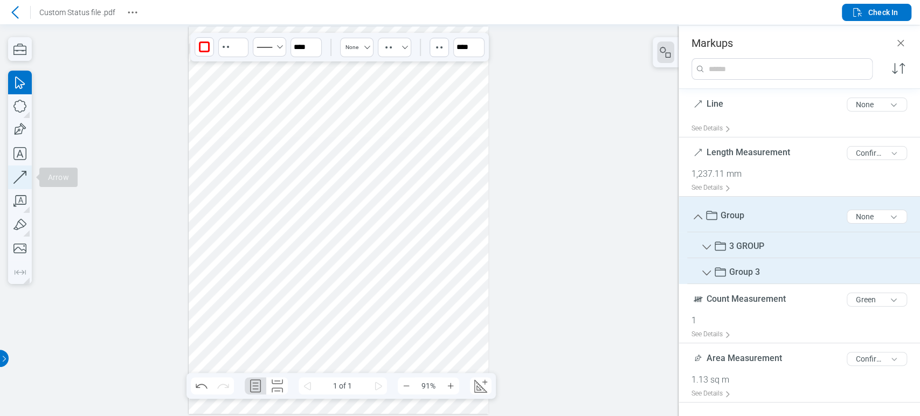
click at [17, 174] on icon "button" at bounding box center [20, 177] width 24 height 24
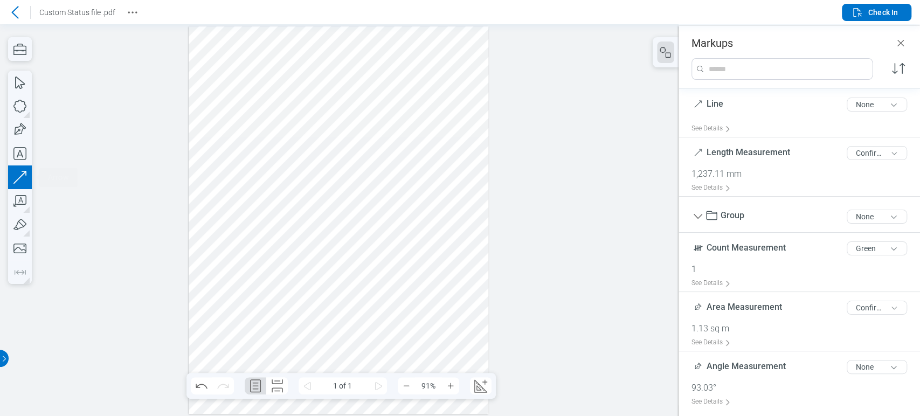
drag, startPoint x: 333, startPoint y: 190, endPoint x: 361, endPoint y: 141, distance: 56.5
click at [430, 170] on div at bounding box center [339, 220] width 300 height 388
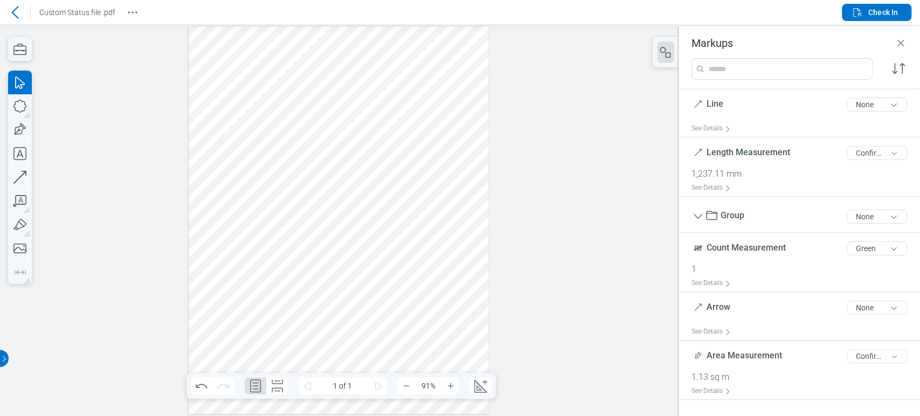
click at [345, 134] on div at bounding box center [339, 220] width 300 height 388
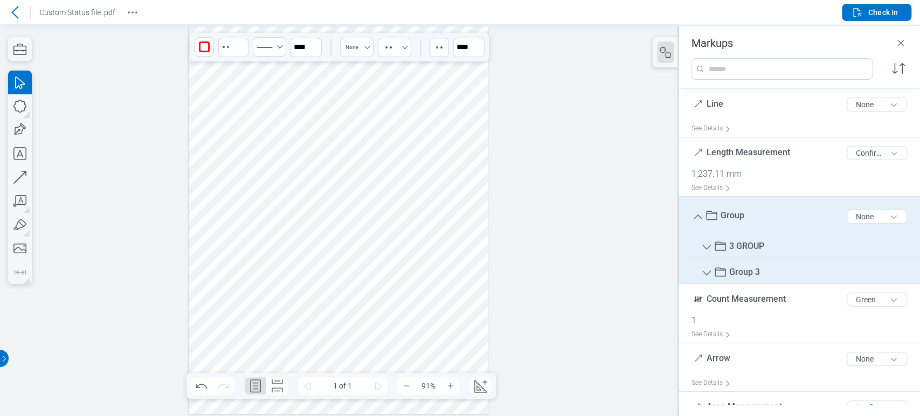
click at [376, 181] on div at bounding box center [339, 220] width 300 height 388
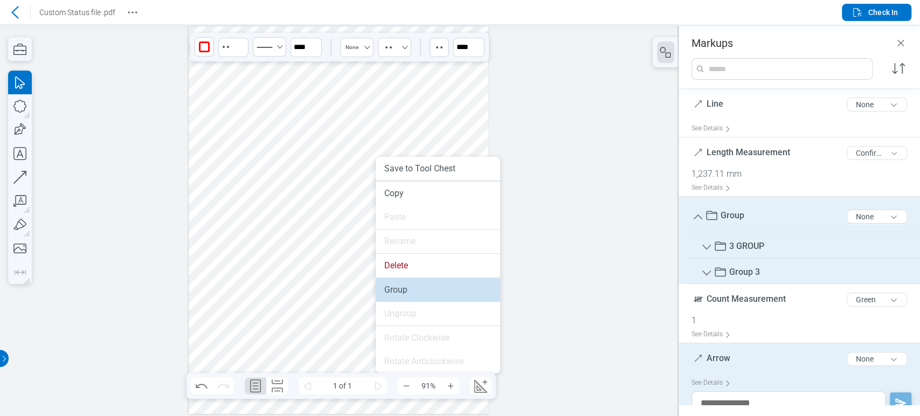
click at [402, 299] on li "Group" at bounding box center [438, 290] width 125 height 24
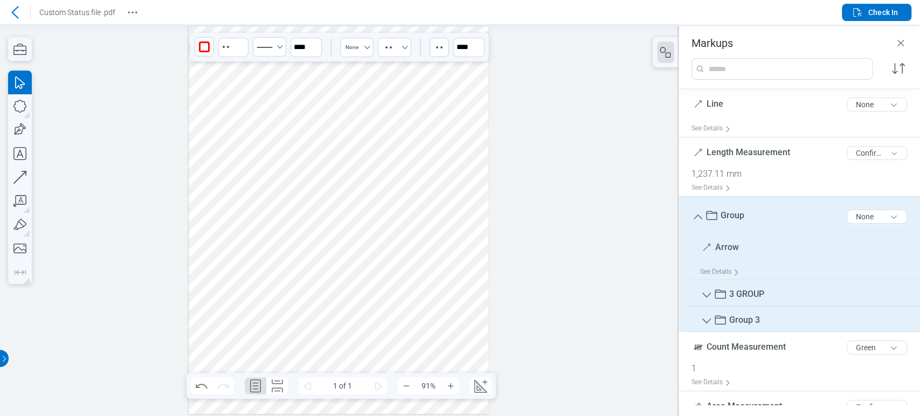
click at [721, 249] on span "Arrow" at bounding box center [727, 247] width 24 height 10
click at [735, 249] on input "*****" at bounding box center [805, 243] width 211 height 17
type input "*******"
click at [893, 9] on span "Check In" at bounding box center [883, 12] width 30 height 11
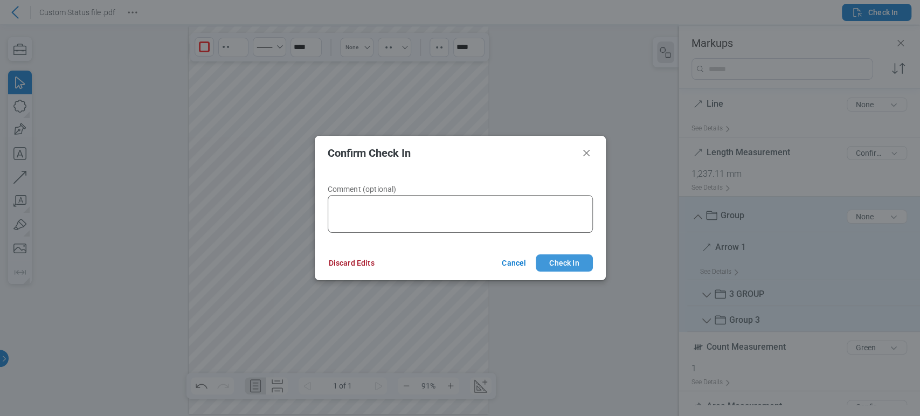
click at [573, 264] on button "Check In" at bounding box center [564, 262] width 57 height 17
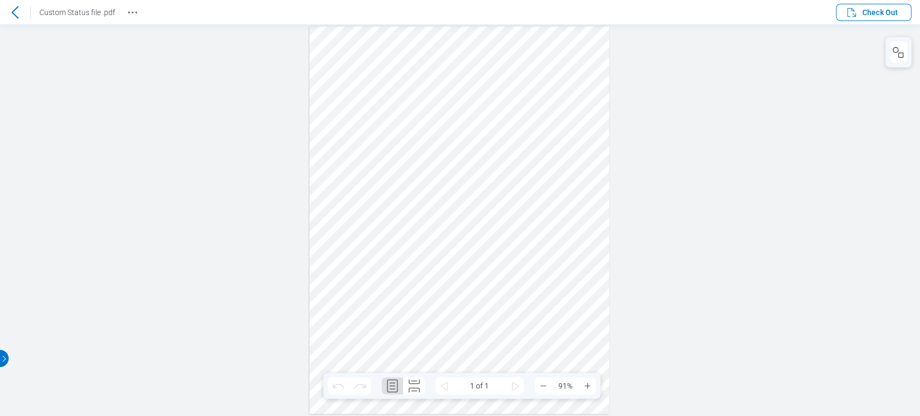
click at [512, 178] on div at bounding box center [459, 220] width 300 height 388
click at [897, 45] on button "button" at bounding box center [898, 53] width 17 height 22
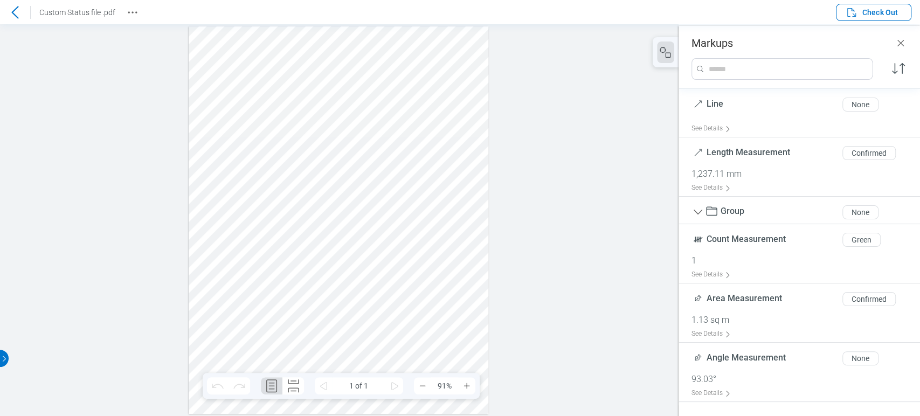
click at [437, 125] on div at bounding box center [339, 220] width 300 height 388
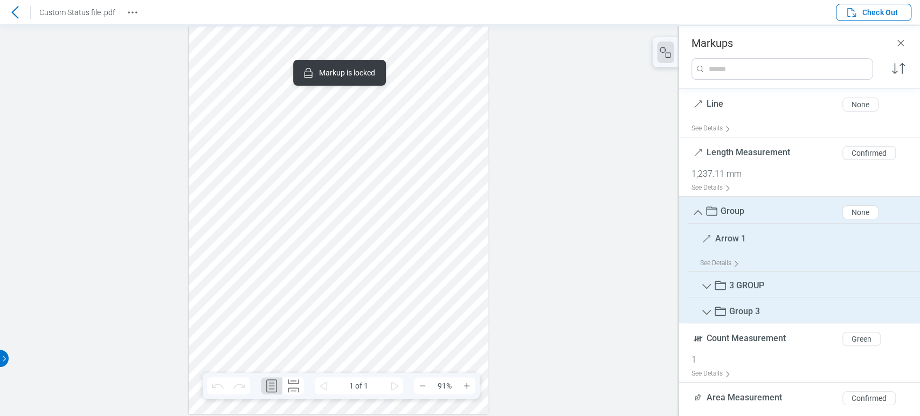
drag, startPoint x: 411, startPoint y: 119, endPoint x: 397, endPoint y: 176, distance: 58.4
click at [397, 175] on div at bounding box center [339, 220] width 300 height 388
drag, startPoint x: 343, startPoint y: 136, endPoint x: 313, endPoint y: 185, distance: 57.4
click at [313, 185] on div at bounding box center [339, 220] width 300 height 388
drag, startPoint x: 405, startPoint y: 193, endPoint x: 351, endPoint y: 198, distance: 54.1
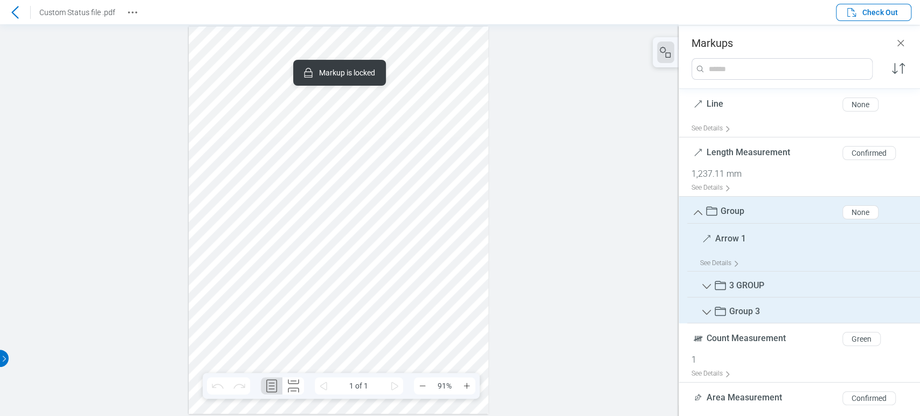
click at [404, 194] on div at bounding box center [339, 220] width 300 height 388
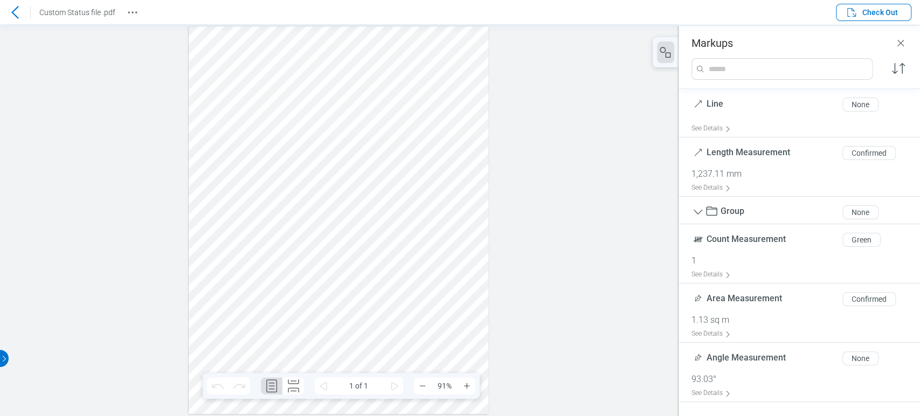
click at [409, 133] on div at bounding box center [339, 220] width 300 height 388
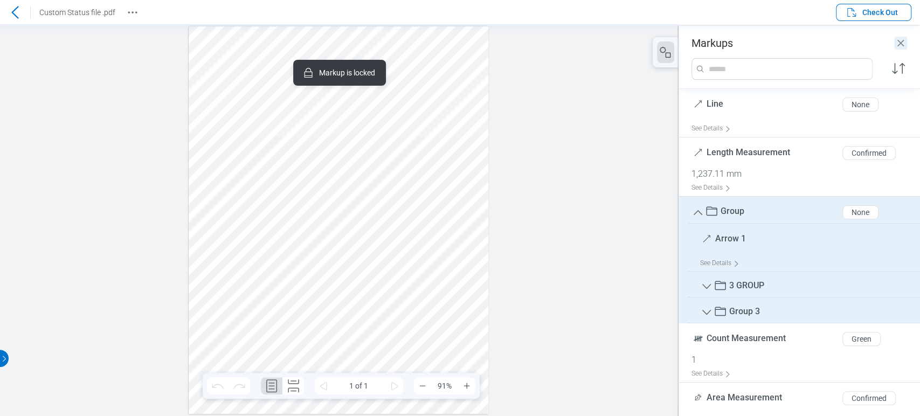
click at [902, 44] on icon "Close" at bounding box center [900, 43] width 13 height 13
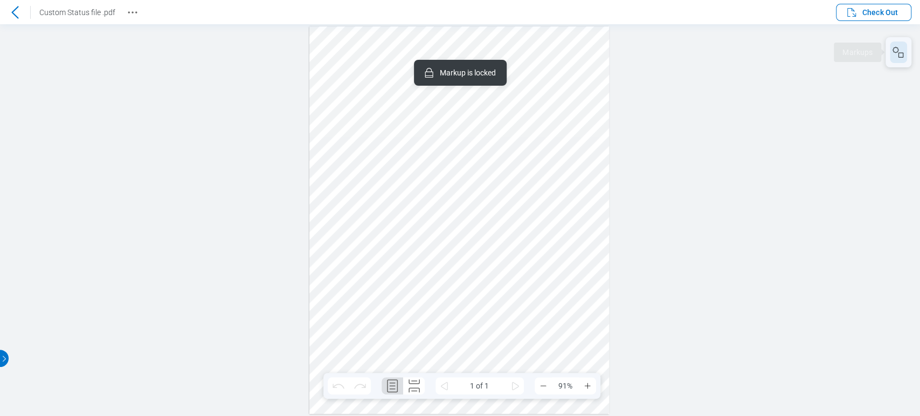
click at [894, 53] on icon "button" at bounding box center [898, 52] width 13 height 13
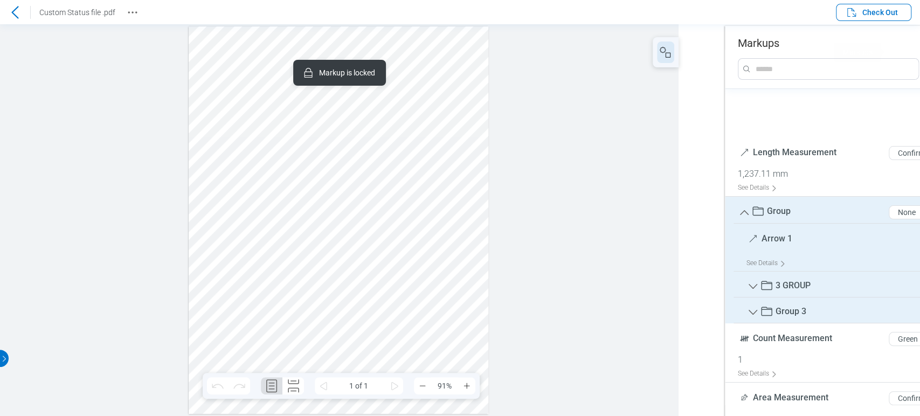
scroll to position [95, 0]
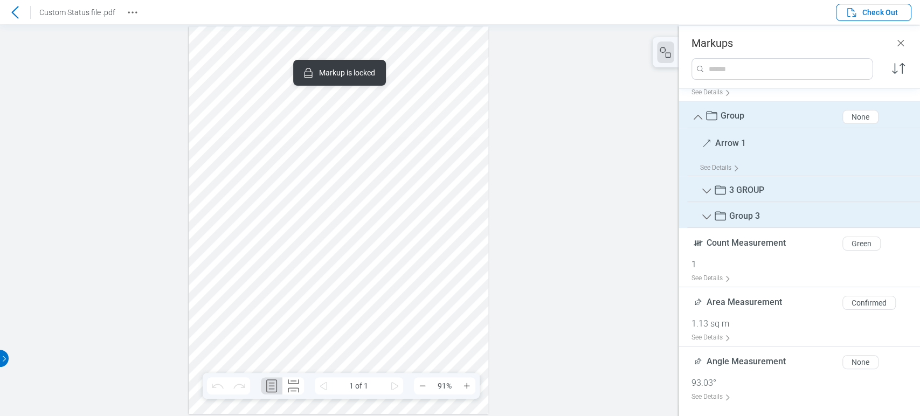
click at [359, 292] on div at bounding box center [339, 220] width 300 height 388
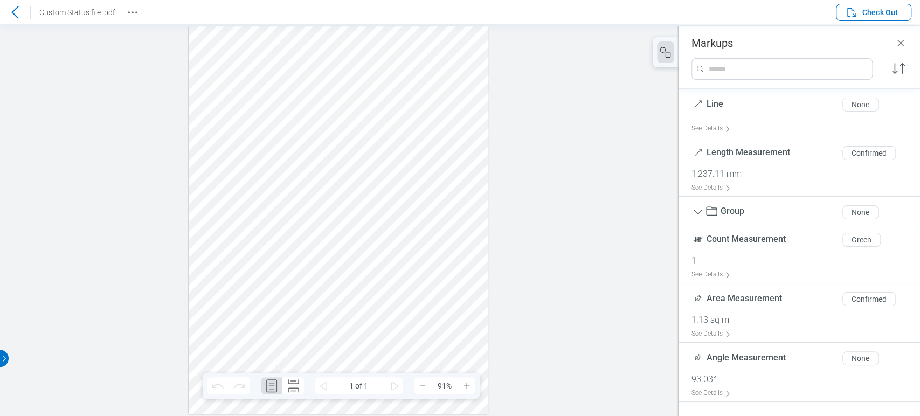
scroll to position [0, 0]
click at [412, 123] on div at bounding box center [339, 220] width 300 height 388
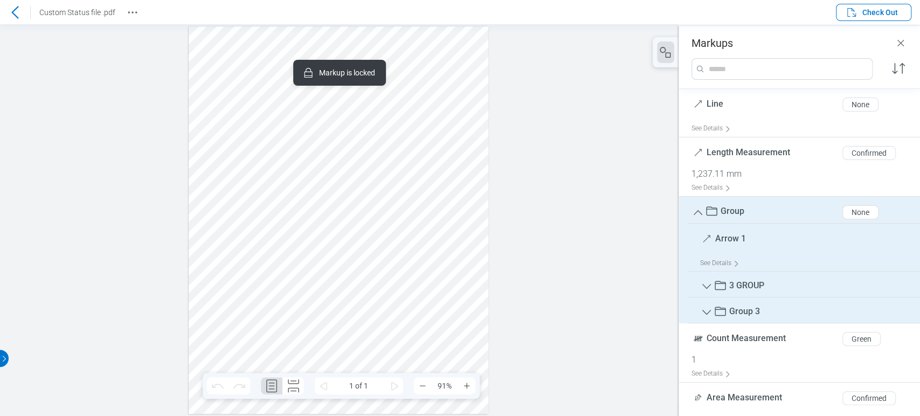
click at [853, 4] on button "Check Out" at bounding box center [873, 12] width 75 height 17
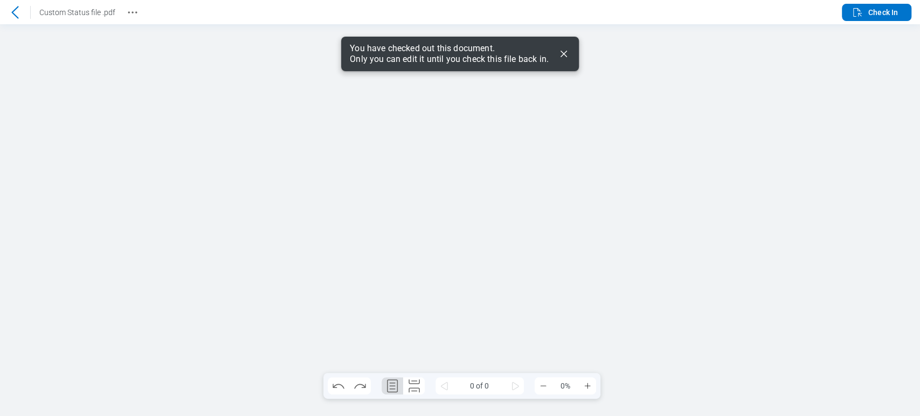
click at [564, 53] on icon "Dismiss" at bounding box center [564, 54] width 6 height 6
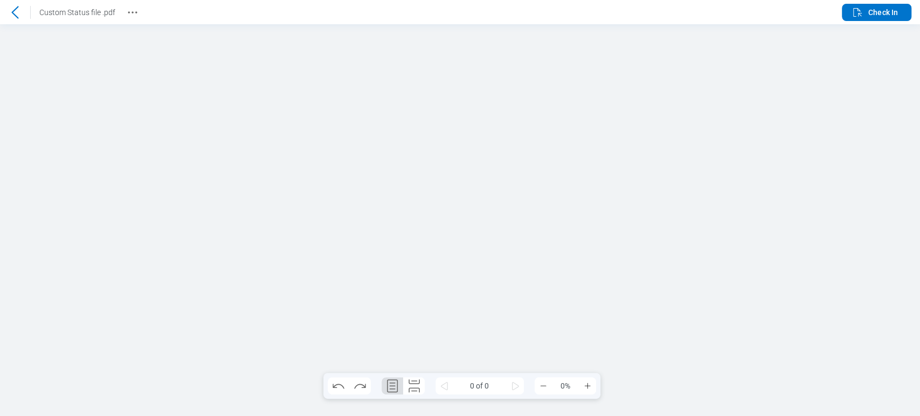
click at [15, 12] on icon at bounding box center [15, 12] width 13 height 13
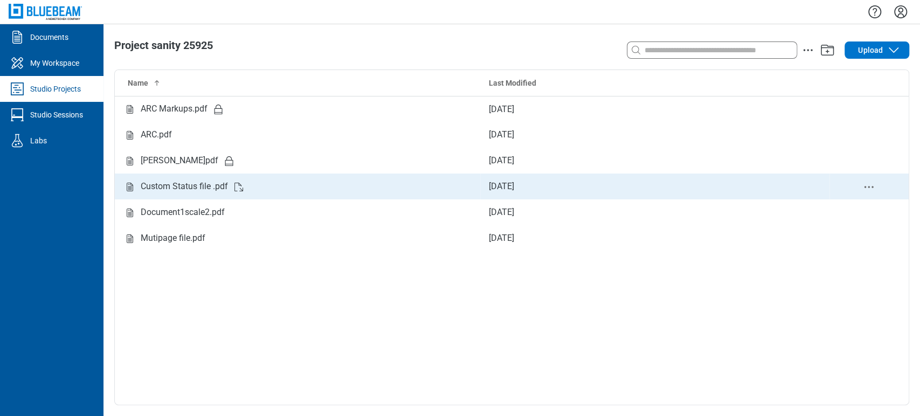
click at [205, 179] on td "Custom Status file .pdf" at bounding box center [297, 187] width 365 height 26
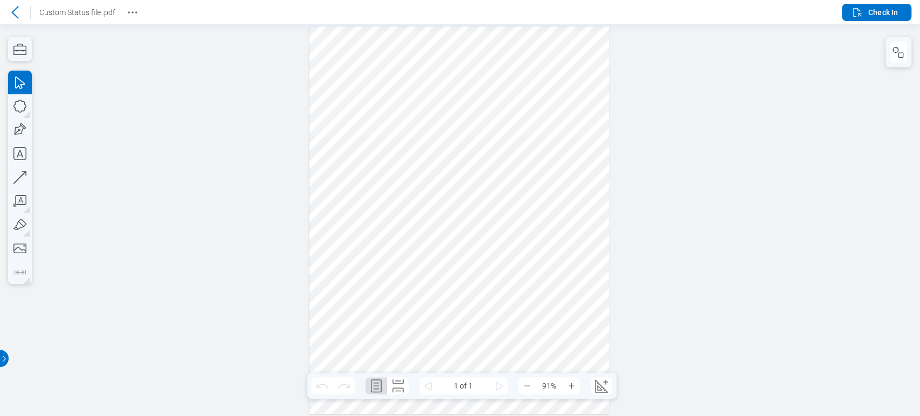
click at [535, 142] on div at bounding box center [459, 220] width 300 height 388
click at [521, 176] on div at bounding box center [459, 220] width 300 height 388
click at [906, 49] on button "button" at bounding box center [898, 53] width 17 height 22
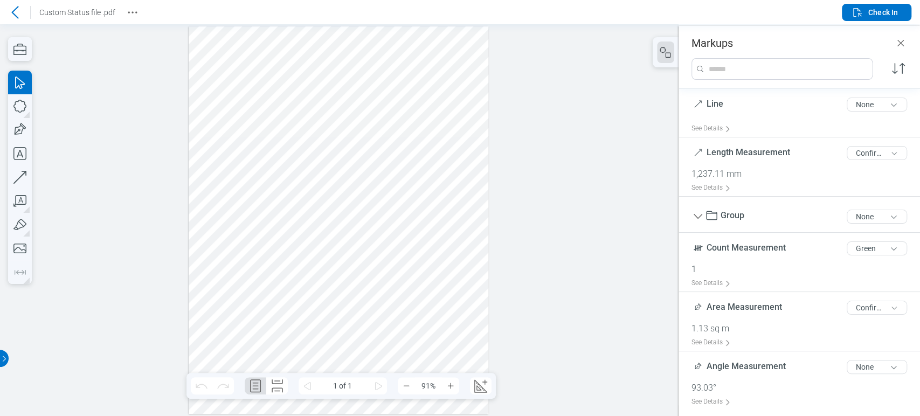
click at [401, 127] on div at bounding box center [339, 220] width 300 height 388
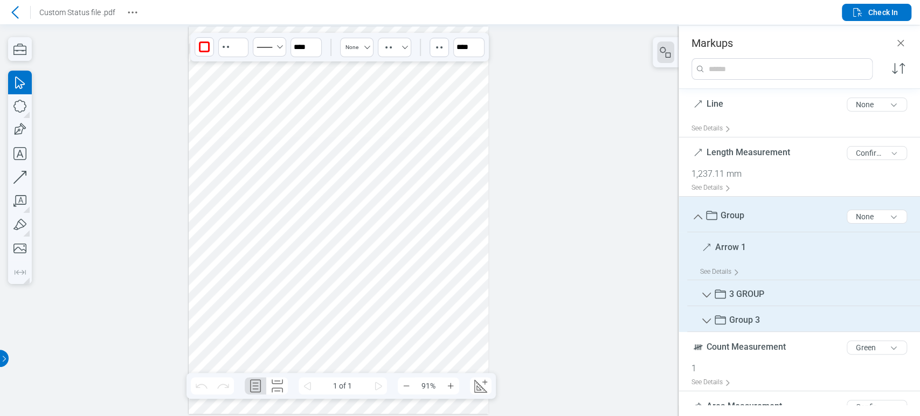
click at [732, 243] on span "Arrow 1" at bounding box center [730, 247] width 31 height 10
type input "**********"
click at [749, 210] on div "Group 5 of 300 characters None" at bounding box center [804, 216] width 224 height 31
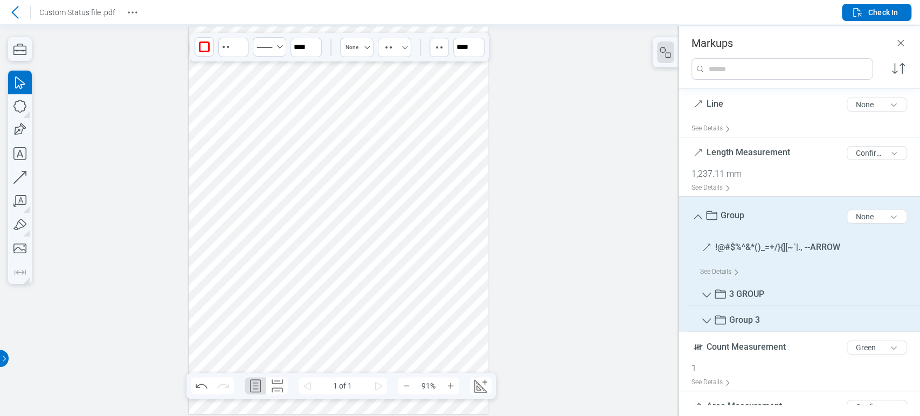
click at [737, 214] on span "Group" at bounding box center [733, 215] width 24 height 10
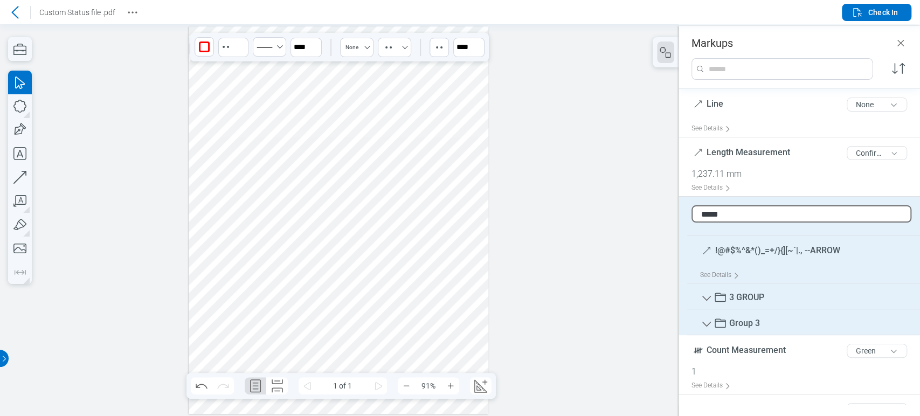
click at [736, 215] on input "*****" at bounding box center [802, 213] width 220 height 17
type input "********"
click at [660, 202] on div at bounding box center [339, 220] width 679 height 392
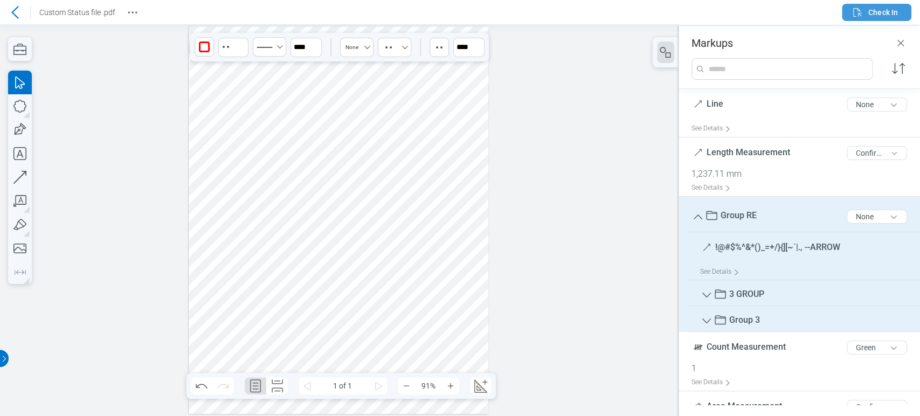
click at [868, 11] on span "Check In" at bounding box center [883, 12] width 30 height 11
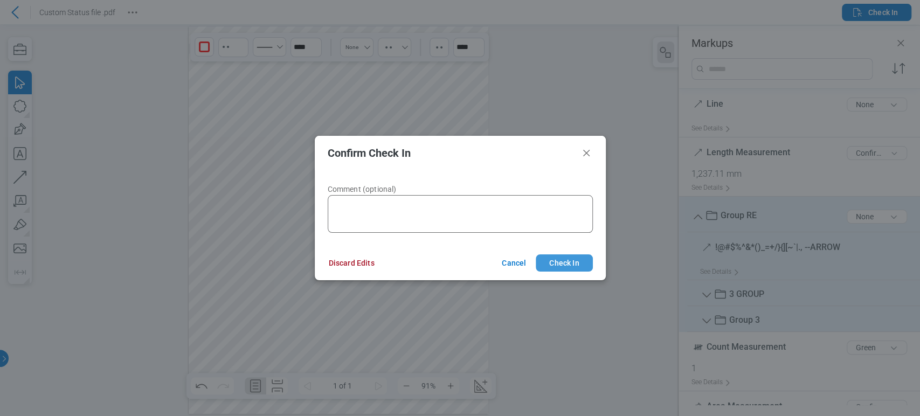
click at [569, 262] on button "Check In" at bounding box center [564, 262] width 57 height 17
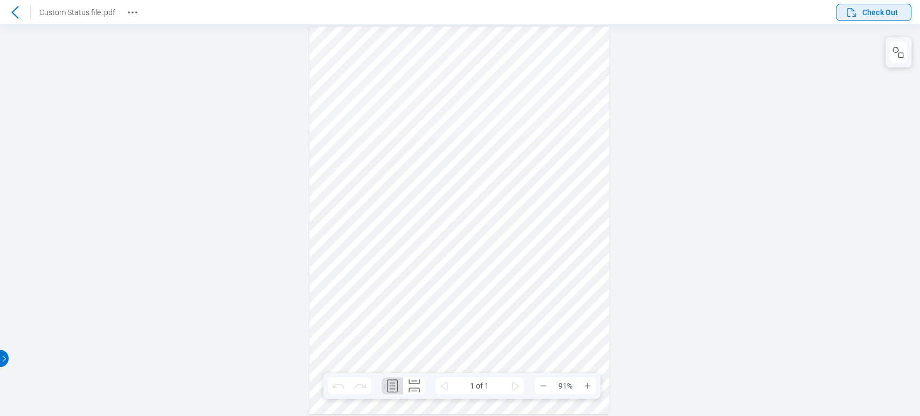
click at [865, 18] on span "Check Out" at bounding box center [871, 12] width 53 height 13
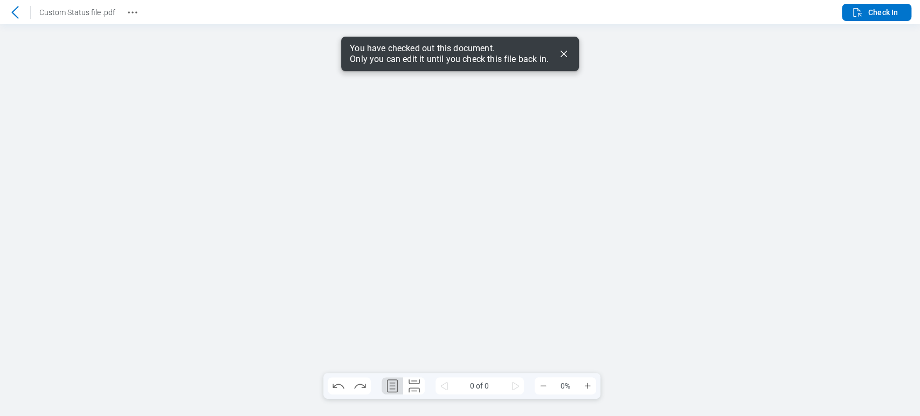
drag, startPoint x: 563, startPoint y: 53, endPoint x: 604, endPoint y: 16, distance: 55.3
click at [563, 53] on icon "Dismiss" at bounding box center [563, 53] width 13 height 13
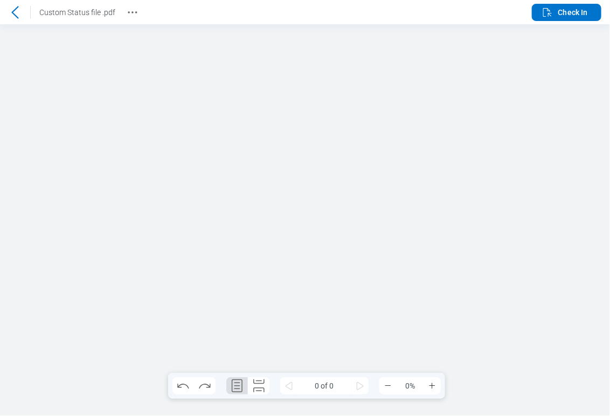
click at [13, 9] on icon at bounding box center [15, 12] width 13 height 13
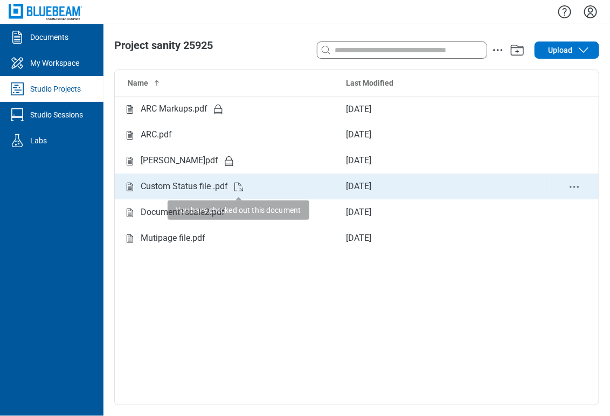
click at [245, 190] on icon "Studio items table" at bounding box center [238, 187] width 13 height 13
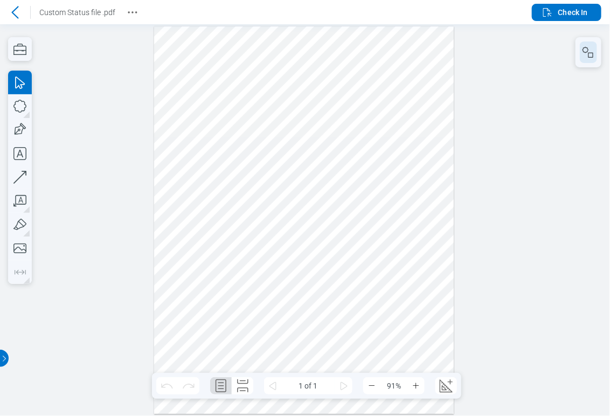
click at [595, 59] on button "button" at bounding box center [588, 53] width 17 height 22
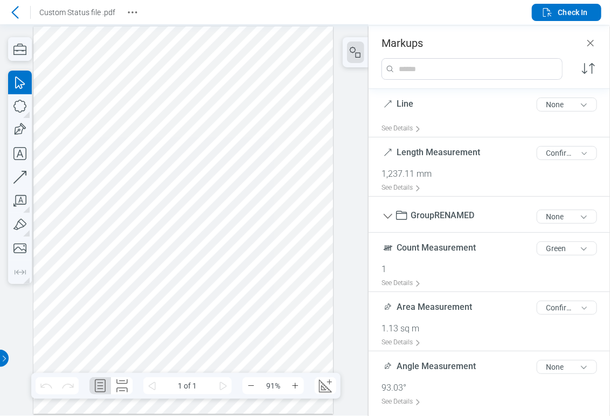
click at [263, 127] on div at bounding box center [183, 220] width 300 height 388
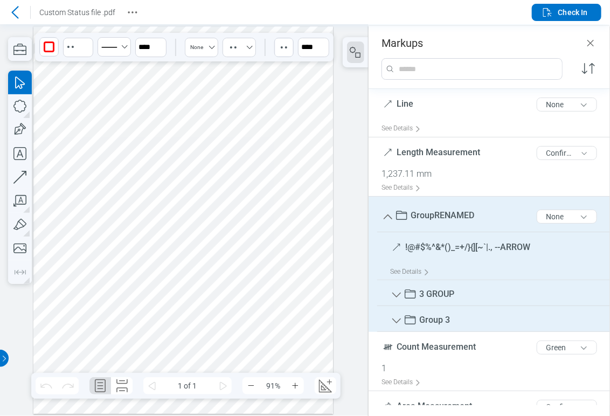
click at [472, 213] on span "GroupRENAMED" at bounding box center [443, 215] width 64 height 10
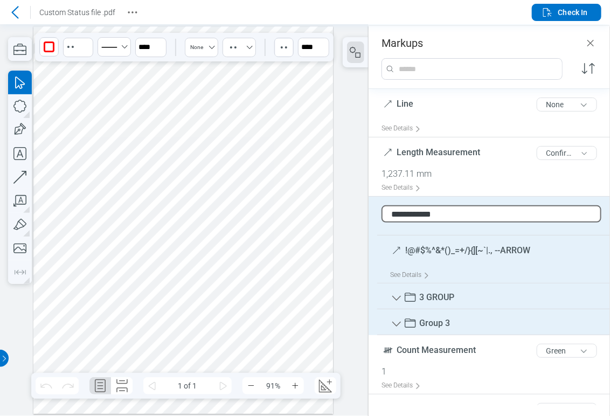
click at [476, 215] on input "**********" at bounding box center [492, 213] width 220 height 17
drag, startPoint x: 416, startPoint y: 215, endPoint x: 535, endPoint y: 210, distance: 119.2
click at [535, 210] on input "**********" at bounding box center [492, 213] width 220 height 17
type input "*****"
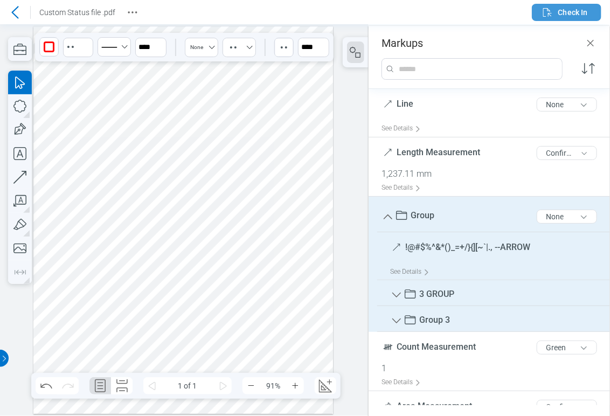
click at [569, 9] on span "Check In" at bounding box center [573, 12] width 30 height 11
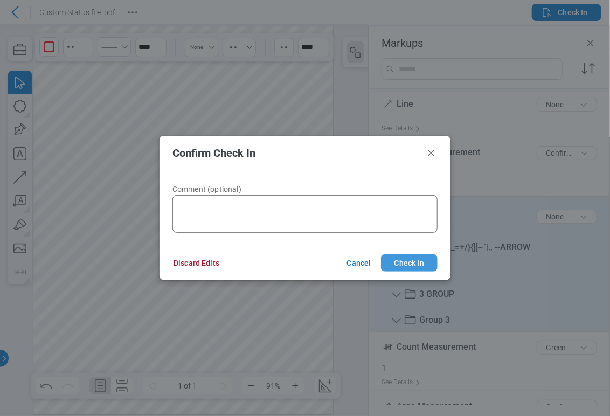
click at [407, 262] on button "Check In" at bounding box center [409, 262] width 57 height 17
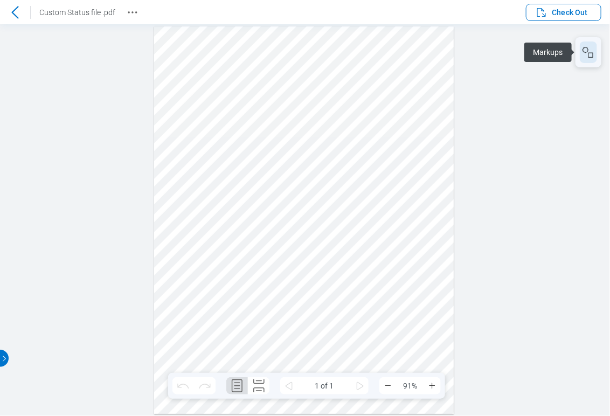
click at [580, 46] on button "button" at bounding box center [588, 53] width 17 height 22
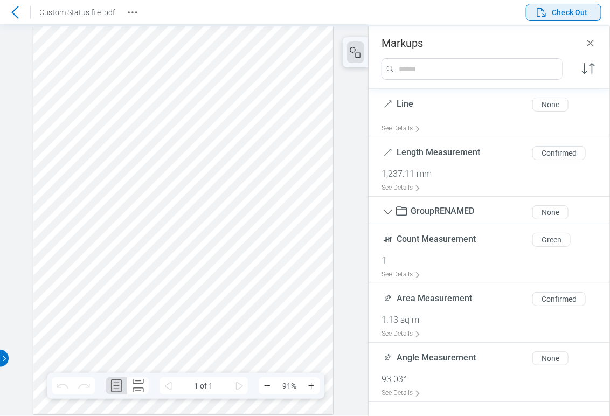
click at [551, 13] on span "Check Out" at bounding box center [561, 12] width 53 height 13
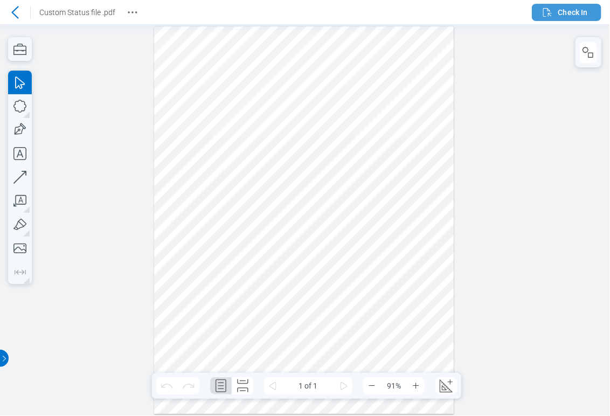
click at [549, 18] on span "Check In" at bounding box center [564, 12] width 47 height 13
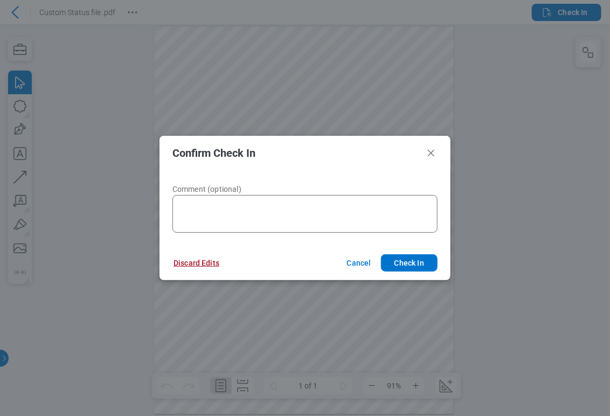
click at [186, 261] on button "Discard Edits" at bounding box center [197, 262] width 72 height 17
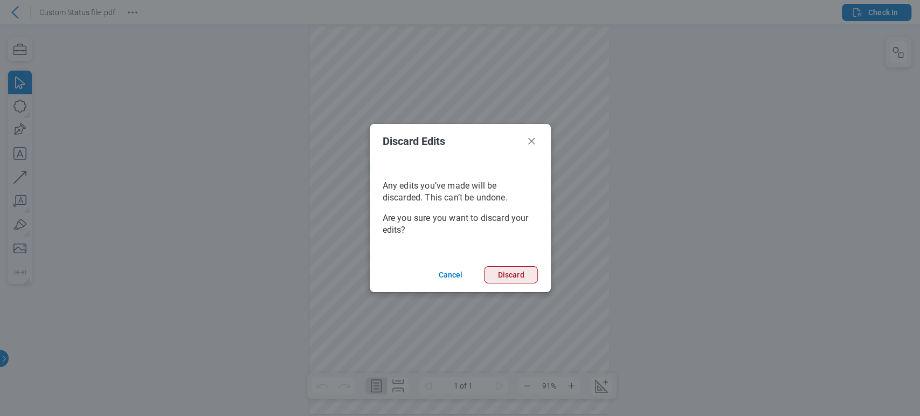
click at [520, 281] on button "Discard" at bounding box center [510, 274] width 53 height 17
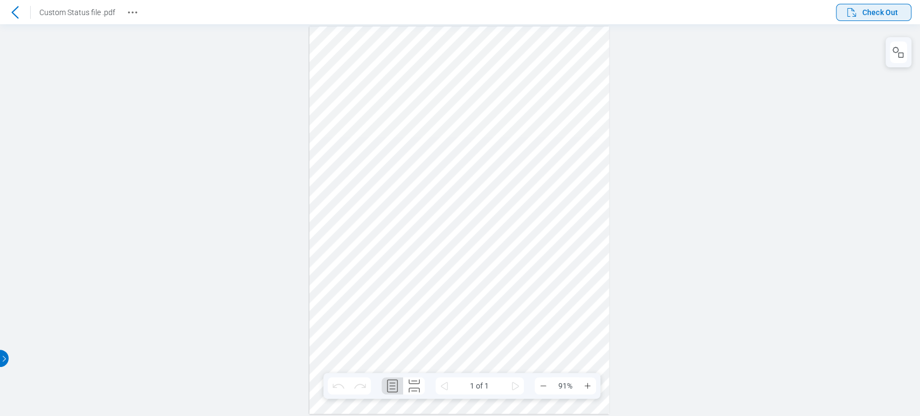
click at [549, 10] on span "Check Out" at bounding box center [871, 12] width 53 height 13
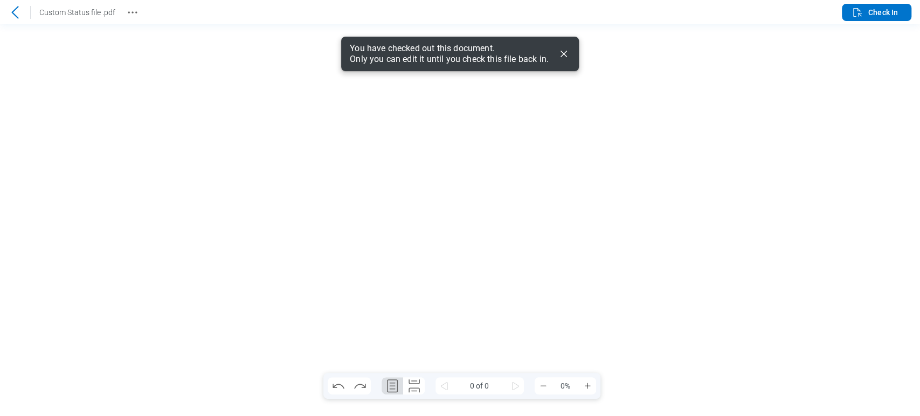
click at [549, 59] on icon "Dismiss" at bounding box center [563, 53] width 13 height 13
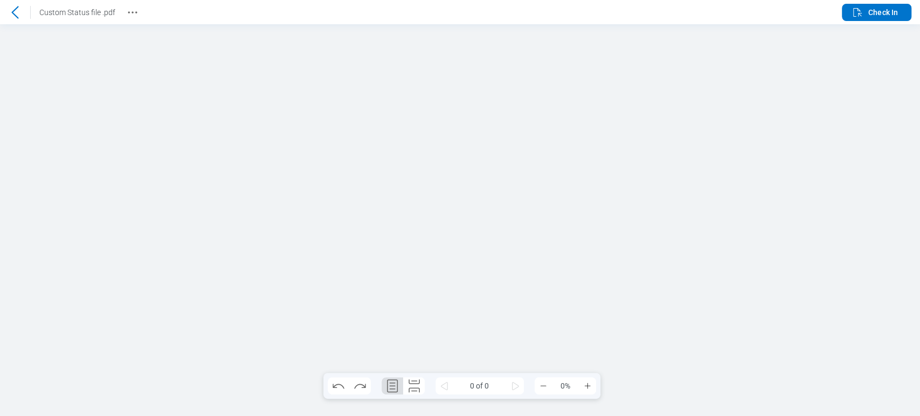
click at [519, 68] on div at bounding box center [460, 220] width 920 height 392
click at [9, 16] on icon at bounding box center [15, 12] width 13 height 13
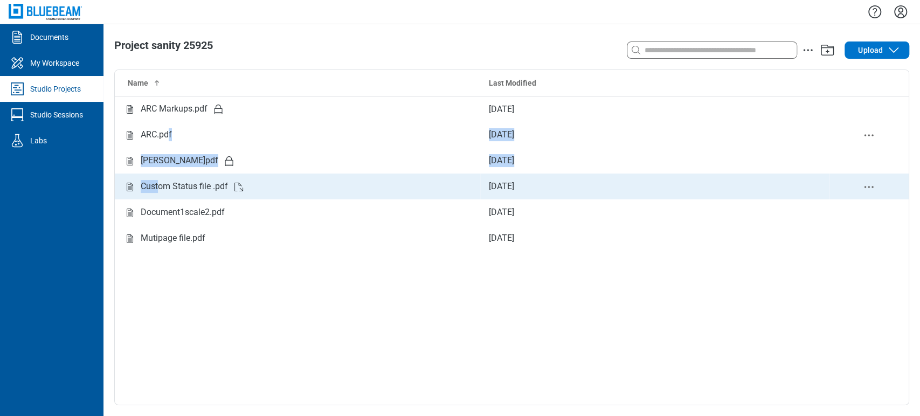
drag, startPoint x: 168, startPoint y: 138, endPoint x: 158, endPoint y: 181, distance: 44.2
click at [158, 181] on tbody "ARC Markups.pdf Sep 25, 2025 ARC.pdf Sep 25, 2025 B L A N K.pdf Sep 26, 2025 Cu…" at bounding box center [512, 173] width 794 height 155
click at [158, 181] on div "Custom Status file .pdf" at bounding box center [184, 186] width 87 height 13
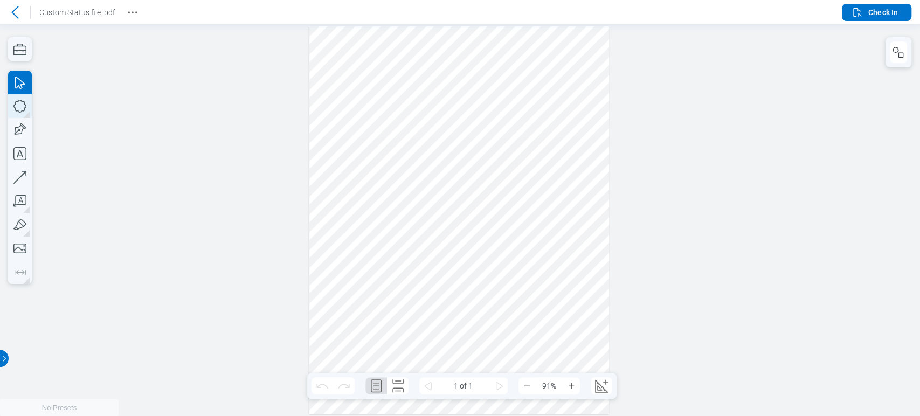
click at [22, 108] on icon "button" at bounding box center [20, 106] width 24 height 24
drag, startPoint x: 358, startPoint y: 208, endPoint x: 399, endPoint y: 242, distance: 53.6
click at [399, 242] on div at bounding box center [459, 220] width 300 height 388
click at [906, 54] on button "button" at bounding box center [898, 53] width 17 height 22
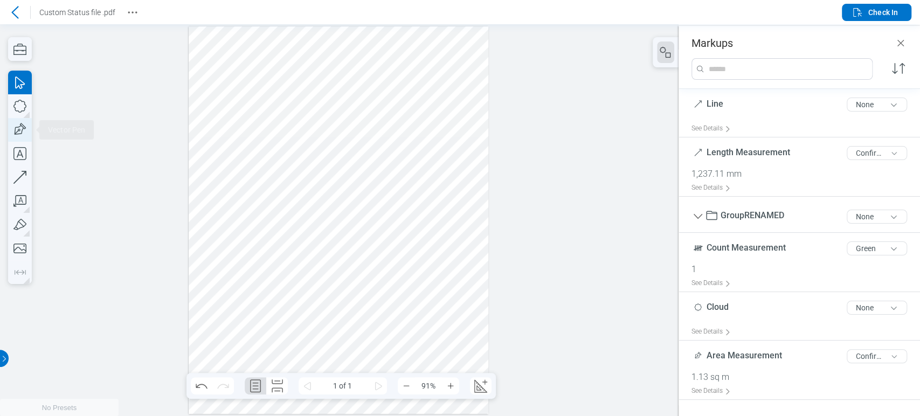
click at [15, 124] on icon "button" at bounding box center [20, 130] width 24 height 24
drag, startPoint x: 300, startPoint y: 209, endPoint x: 342, endPoint y: 265, distance: 70.8
click at [342, 265] on div at bounding box center [339, 220] width 300 height 388
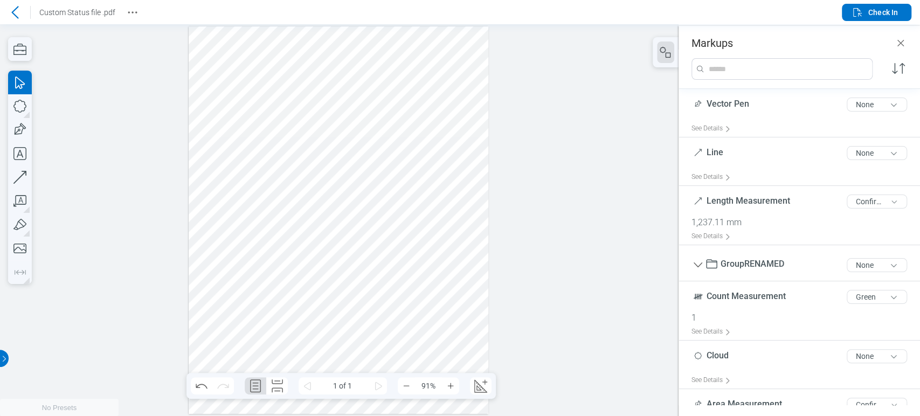
click at [251, 231] on div at bounding box center [339, 220] width 300 height 388
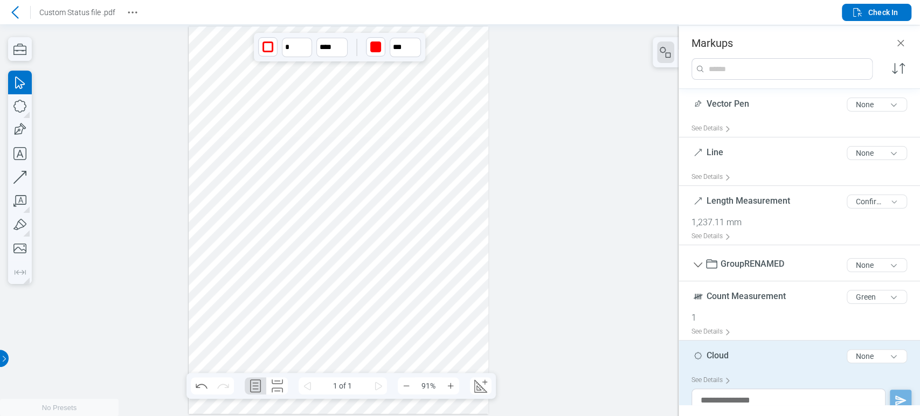
click at [720, 351] on span "Cloud" at bounding box center [718, 355] width 22 height 10
type input "********"
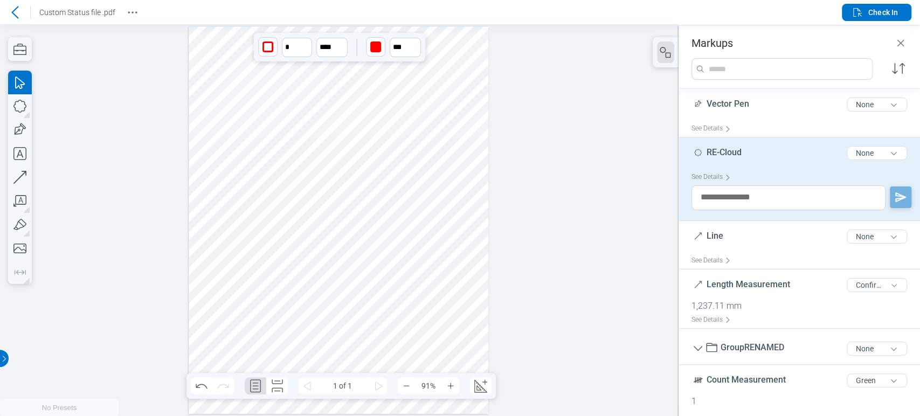
click at [323, 226] on div at bounding box center [339, 220] width 300 height 388
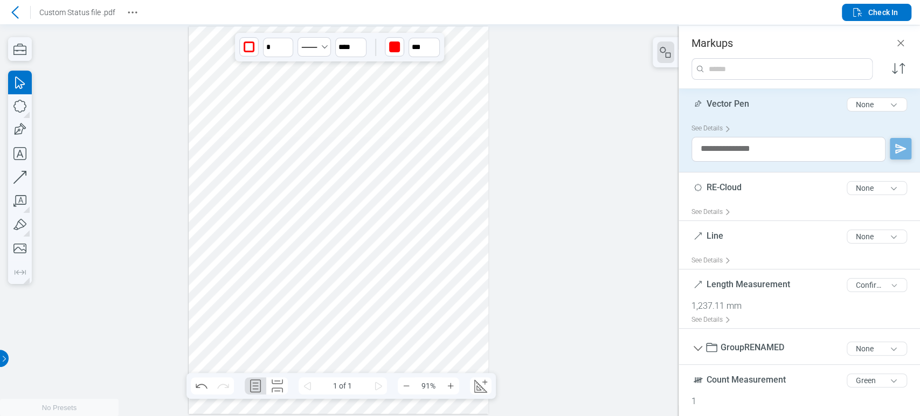
click at [717, 106] on span "Vector Pen" at bounding box center [728, 104] width 43 height 10
click at [699, 98] on input "**********" at bounding box center [802, 100] width 220 height 17
type input "**********"
click at [199, 383] on icon "Undo" at bounding box center [201, 385] width 17 height 17
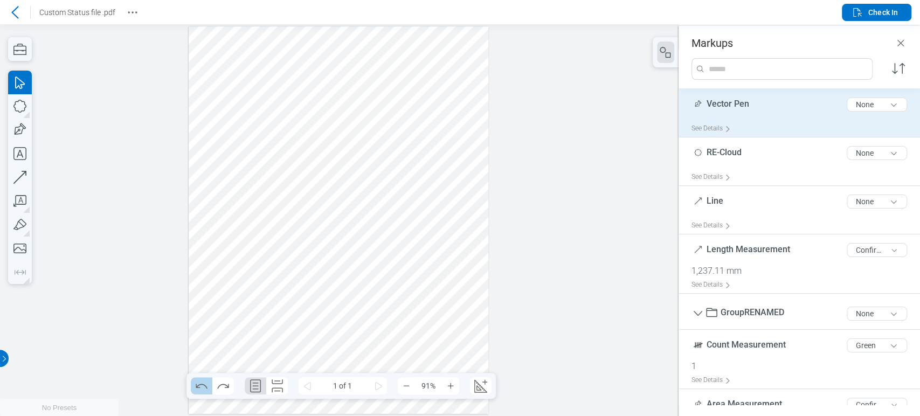
click at [199, 383] on icon "Undo" at bounding box center [201, 385] width 17 height 17
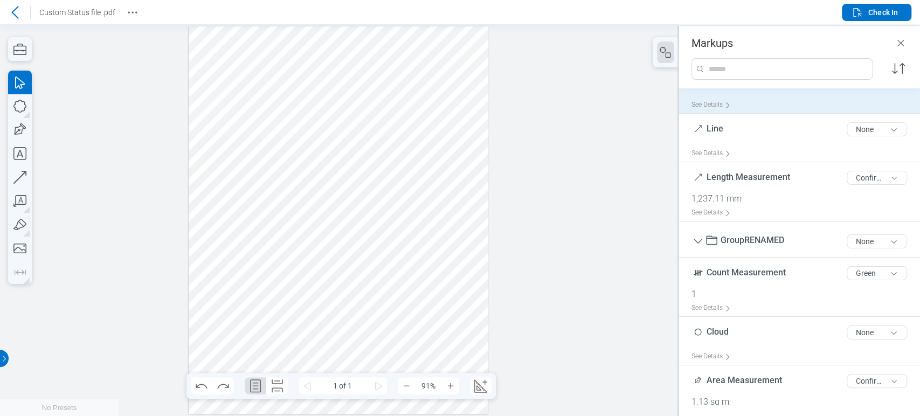
scroll to position [22, 0]
click at [225, 391] on icon "Redo" at bounding box center [223, 385] width 17 height 17
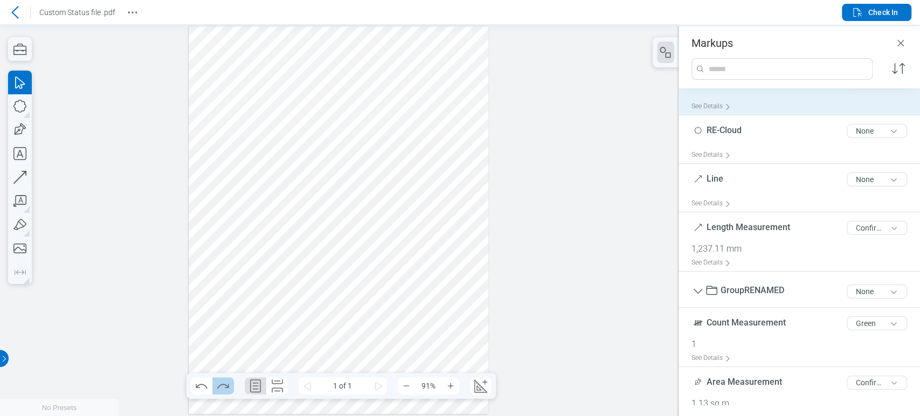
click at [225, 391] on icon "Redo" at bounding box center [223, 385] width 17 height 17
click at [194, 390] on icon "Undo" at bounding box center [201, 385] width 17 height 17
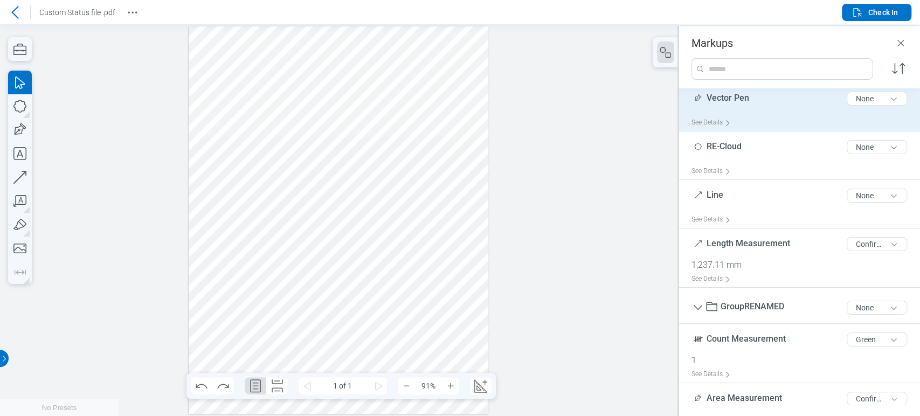
scroll to position [0, 0]
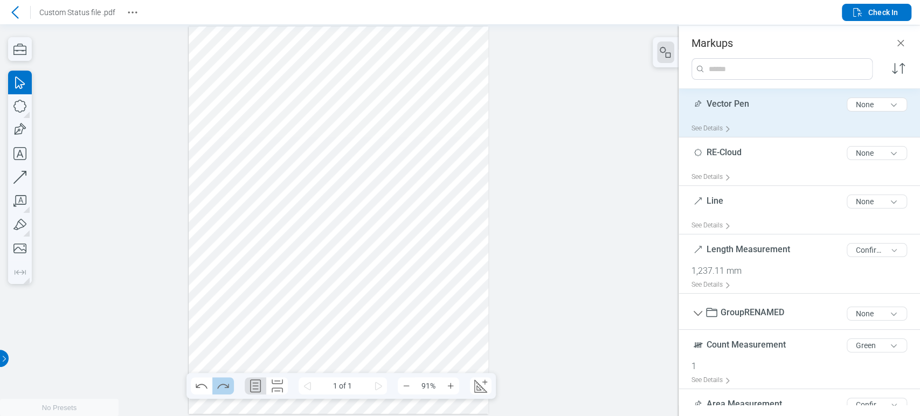
click at [230, 390] on icon "Redo" at bounding box center [223, 385] width 17 height 17
click at [265, 218] on div at bounding box center [339, 220] width 300 height 388
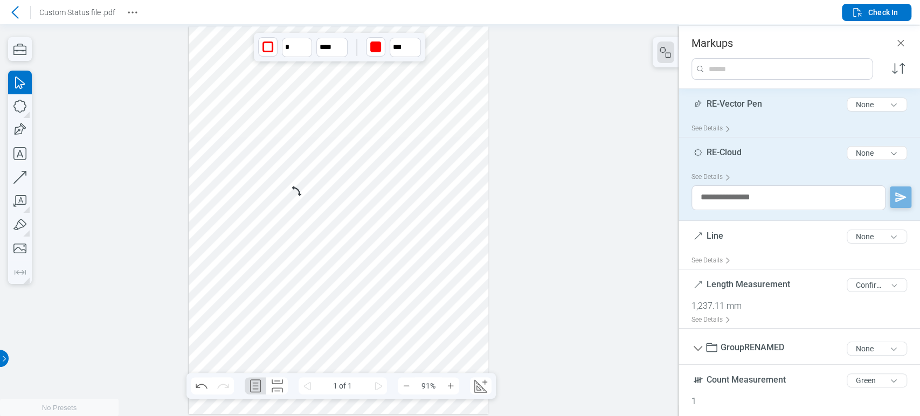
click at [14, 18] on icon at bounding box center [15, 12] width 13 height 13
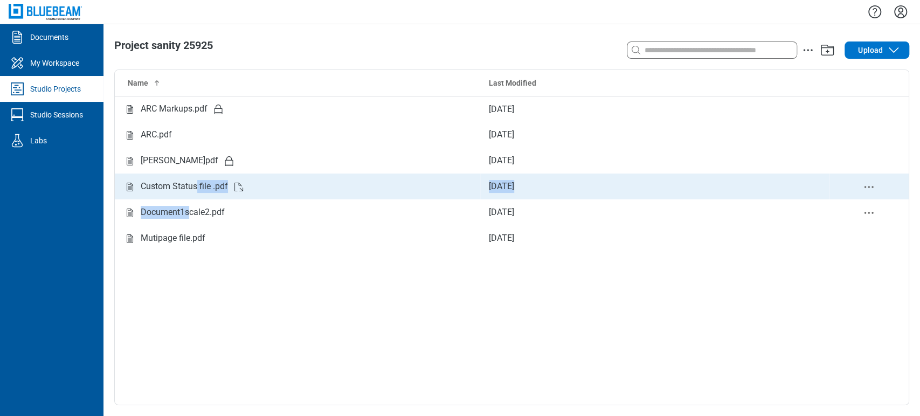
drag, startPoint x: 189, startPoint y: 206, endPoint x: 198, endPoint y: 197, distance: 13.0
click at [198, 197] on tbody "ARC Markups.pdf Sep 25, 2025 ARC.pdf Sep 25, 2025 B L A N K.pdf Sep 26, 2025 Cu…" at bounding box center [512, 173] width 794 height 155
click at [196, 183] on div "Custom Status file .pdf" at bounding box center [184, 186] width 87 height 13
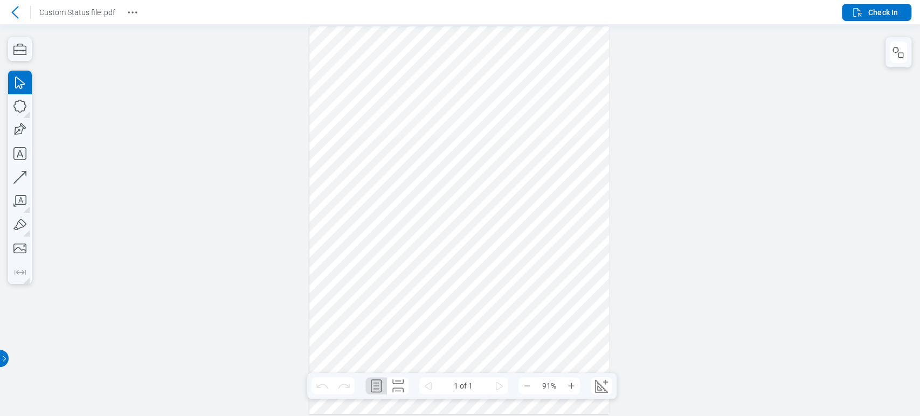
click at [381, 226] on div at bounding box center [459, 220] width 300 height 388
click at [444, 234] on div at bounding box center [459, 220] width 300 height 388
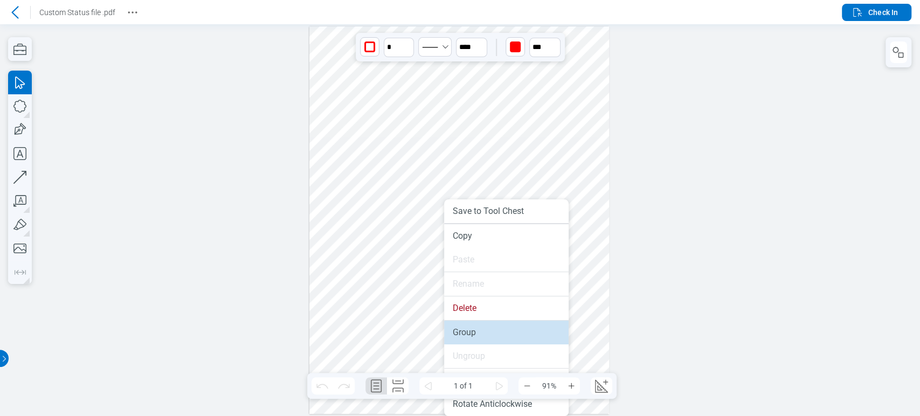
click at [473, 326] on li "Group" at bounding box center [506, 333] width 125 height 24
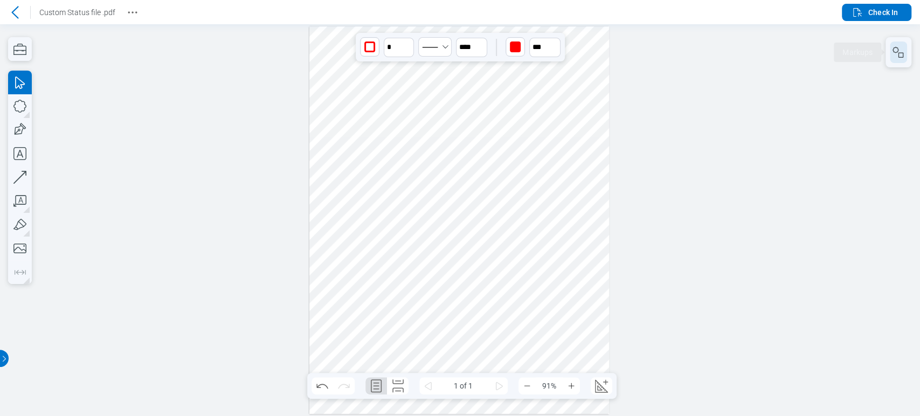
click at [906, 59] on button "button" at bounding box center [898, 53] width 17 height 22
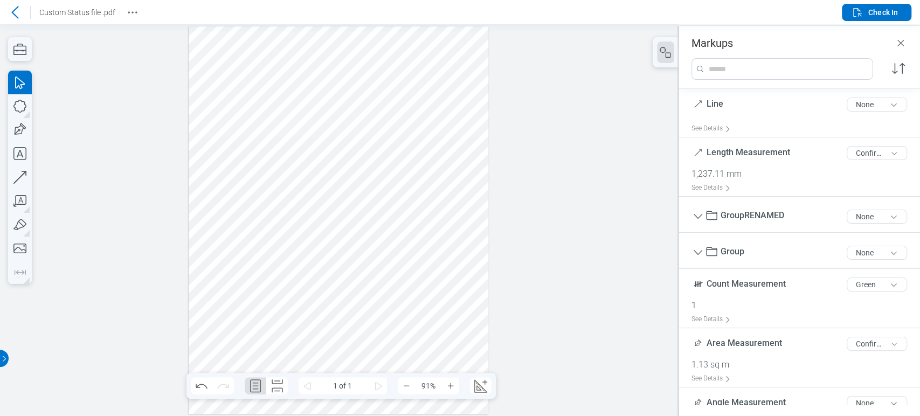
click at [322, 231] on div at bounding box center [339, 220] width 300 height 388
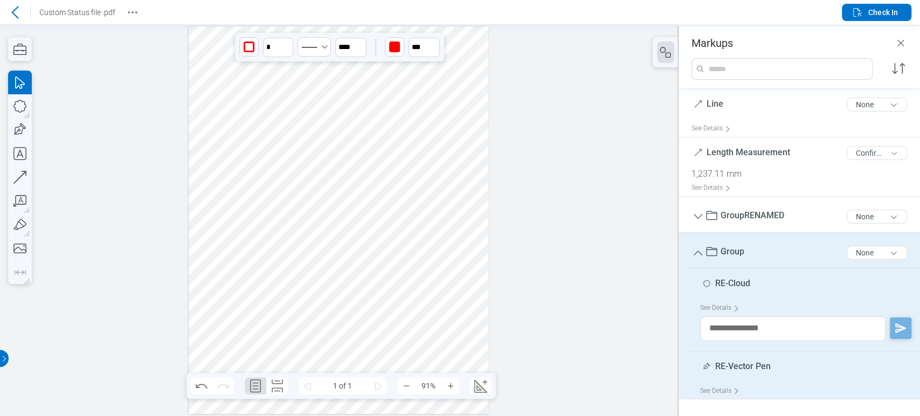
click at [729, 247] on span "Group" at bounding box center [733, 251] width 24 height 10
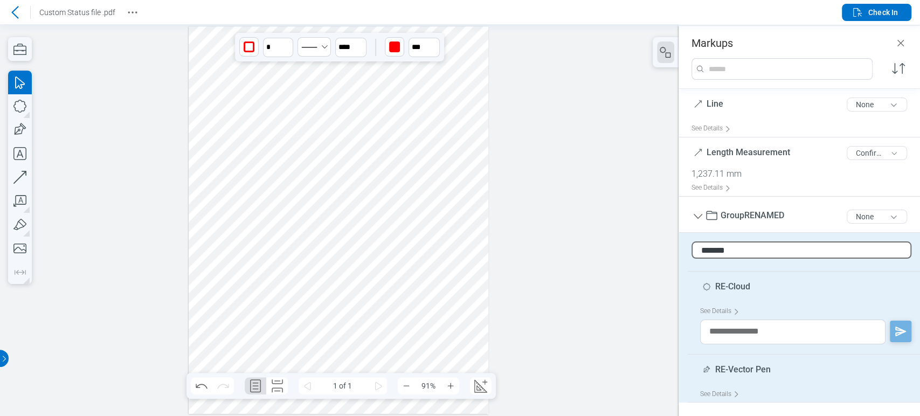
type input "********"
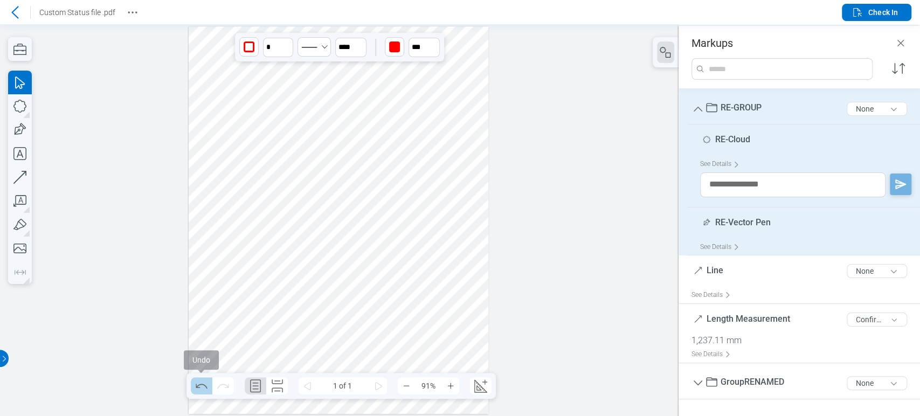
click at [201, 388] on icon "Undo" at bounding box center [201, 385] width 17 height 17
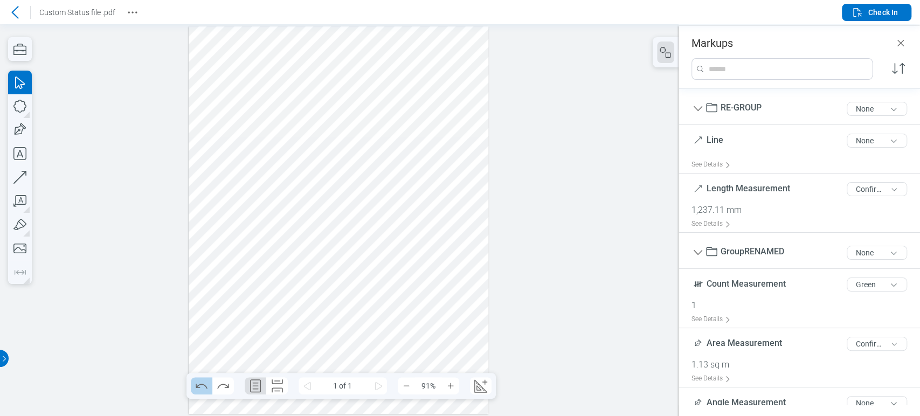
click at [201, 388] on icon "Undo" at bounding box center [201, 385] width 17 height 17
click at [218, 388] on icon "Redo" at bounding box center [222, 386] width 11 height 5
click at [196, 386] on icon "Undo" at bounding box center [201, 386] width 11 height 5
click at [13, 13] on icon at bounding box center [14, 12] width 7 height 12
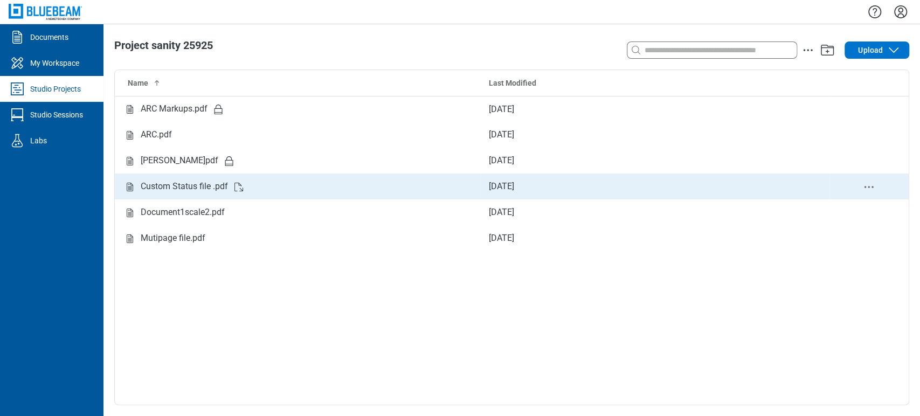
click at [188, 185] on div "Custom Status file .pdf" at bounding box center [184, 186] width 87 height 13
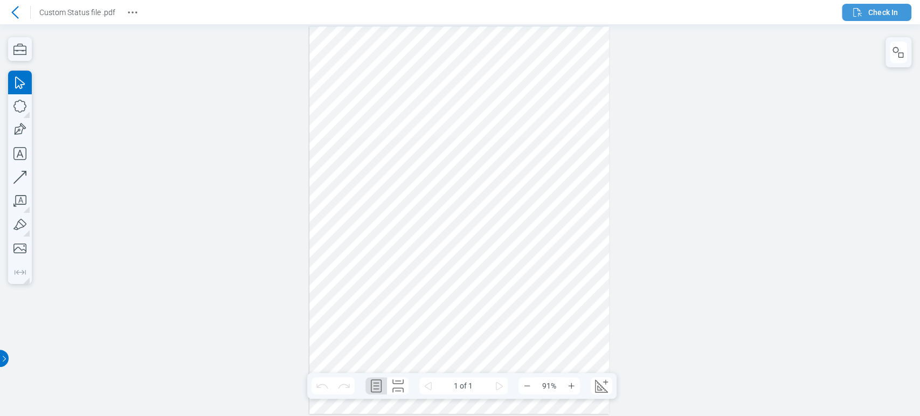
click at [868, 10] on span "Check In" at bounding box center [883, 12] width 30 height 11
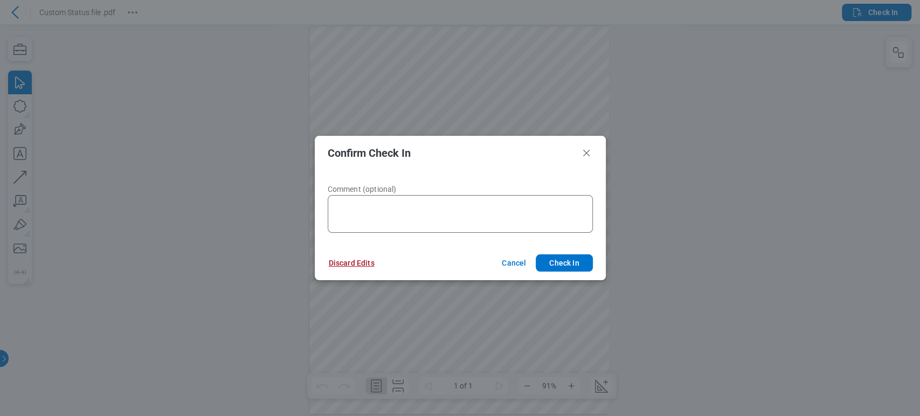
click at [362, 266] on button "Discard Edits" at bounding box center [352, 262] width 72 height 17
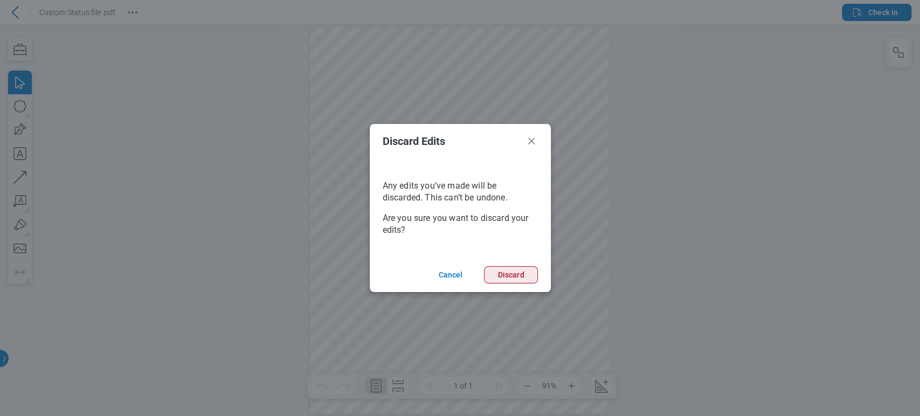
click at [517, 273] on button "Discard" at bounding box center [510, 274] width 53 height 17
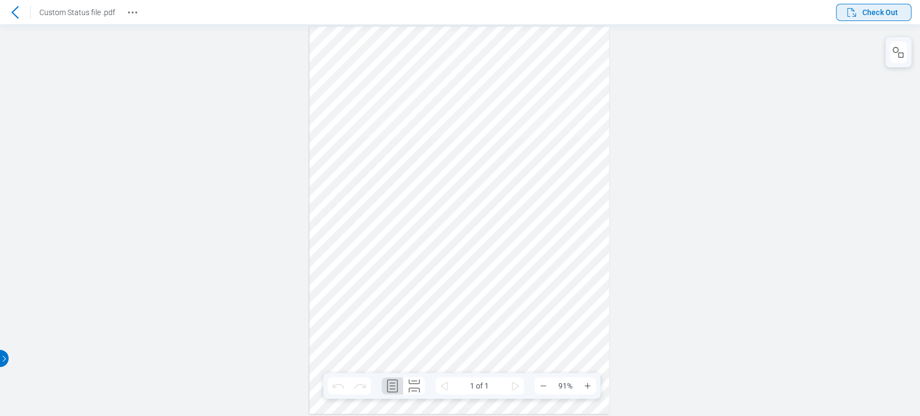
click at [884, 12] on span "Check Out" at bounding box center [880, 12] width 36 height 11
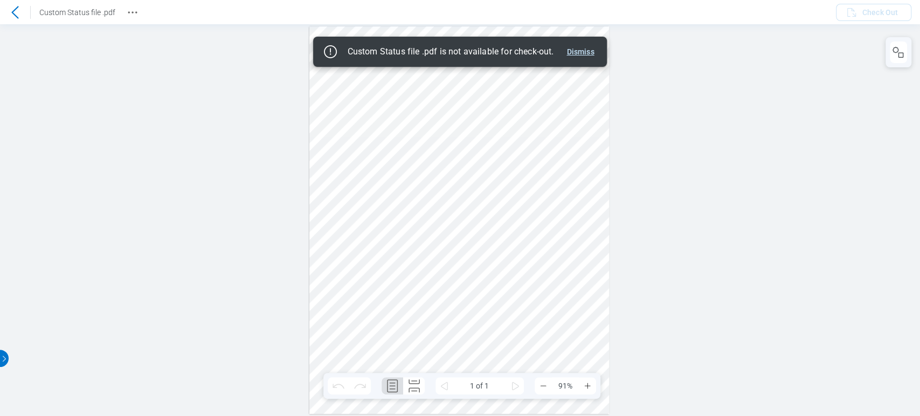
click at [580, 48] on button "Dismiss" at bounding box center [580, 51] width 36 height 13
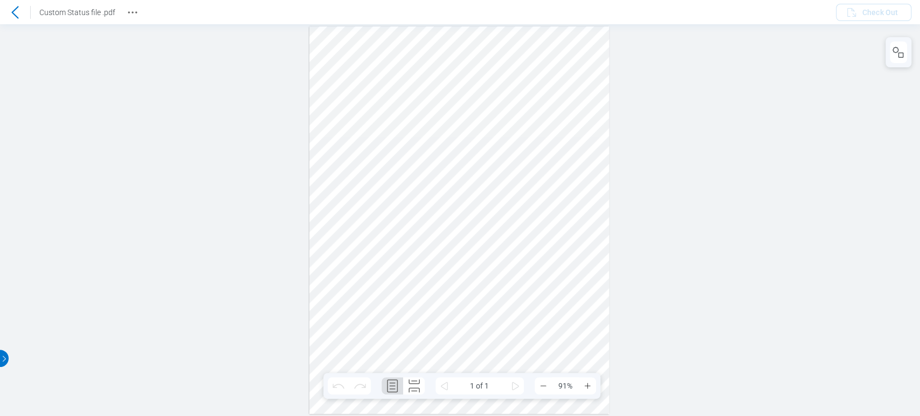
click at [15, 18] on icon at bounding box center [15, 12] width 13 height 13
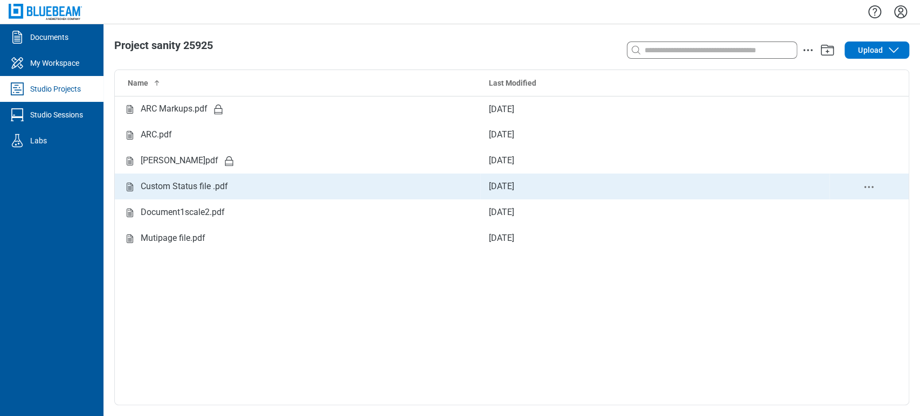
click at [197, 192] on div "Custom Status file .pdf" at bounding box center [184, 186] width 87 height 13
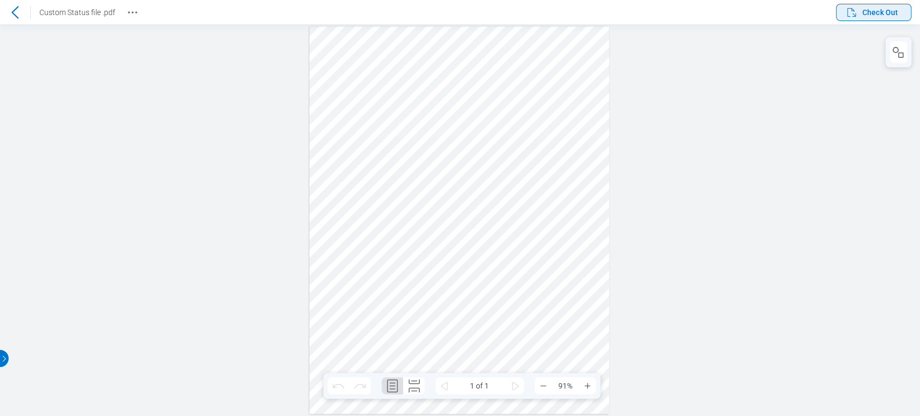
click at [866, 11] on span "Check Out" at bounding box center [880, 12] width 36 height 11
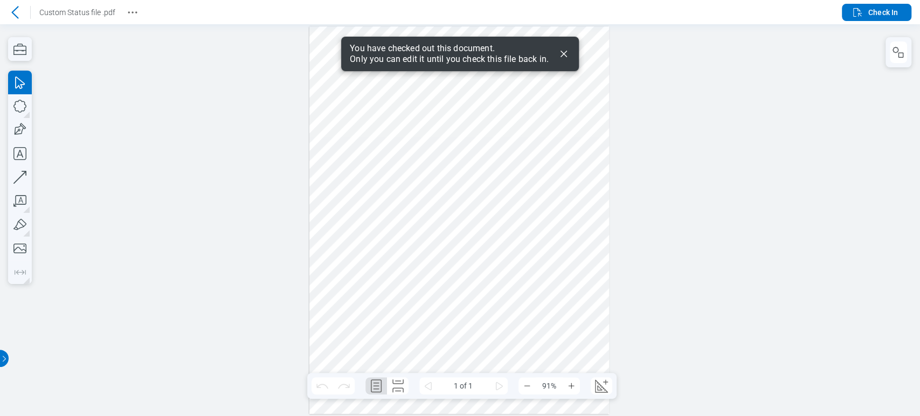
click at [569, 50] on icon "Dismiss" at bounding box center [563, 53] width 13 height 13
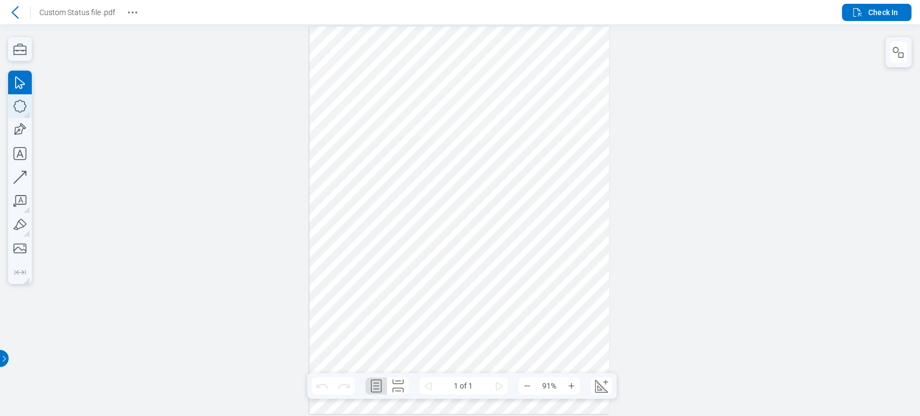
click at [20, 109] on icon "button" at bounding box center [20, 106] width 24 height 24
drag, startPoint x: 343, startPoint y: 196, endPoint x: 410, endPoint y: 254, distance: 88.7
click at [410, 254] on div at bounding box center [459, 220] width 300 height 388
click at [376, 220] on div at bounding box center [459, 220] width 300 height 388
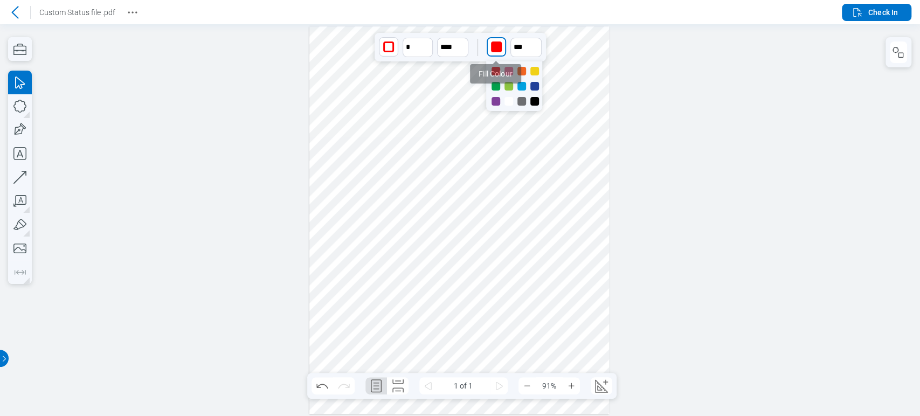
click at [494, 45] on div "button" at bounding box center [496, 47] width 11 height 11
click at [537, 101] on div at bounding box center [534, 101] width 9 height 9
click at [23, 106] on icon "button" at bounding box center [20, 106] width 24 height 24
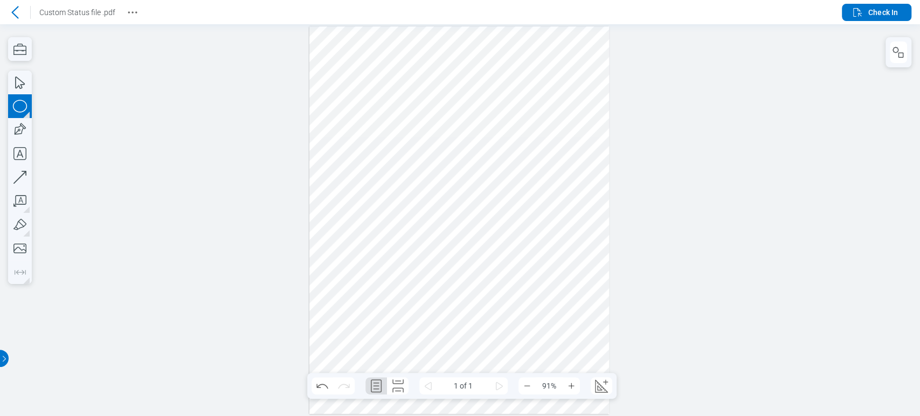
drag, startPoint x: 453, startPoint y: 211, endPoint x: 497, endPoint y: 276, distance: 78.3
click at [497, 276] on div at bounding box center [459, 220] width 300 height 388
click at [487, 241] on div at bounding box center [459, 220] width 300 height 388
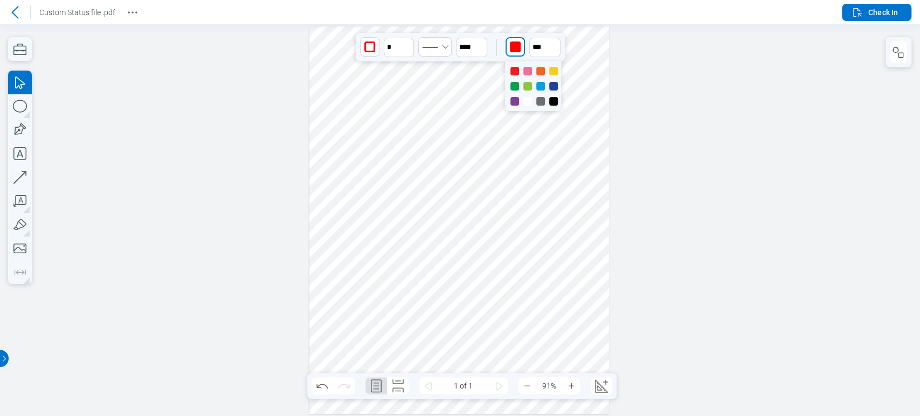
click at [513, 50] on div "button" at bounding box center [515, 47] width 11 height 11
click at [551, 71] on div at bounding box center [553, 71] width 9 height 9
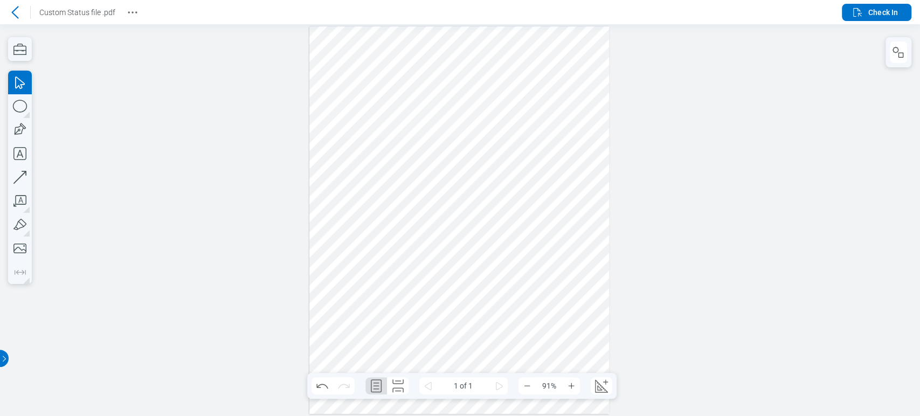
click at [411, 321] on div at bounding box center [459, 220] width 300 height 388
click at [319, 388] on icon "Undo" at bounding box center [321, 386] width 11 height 5
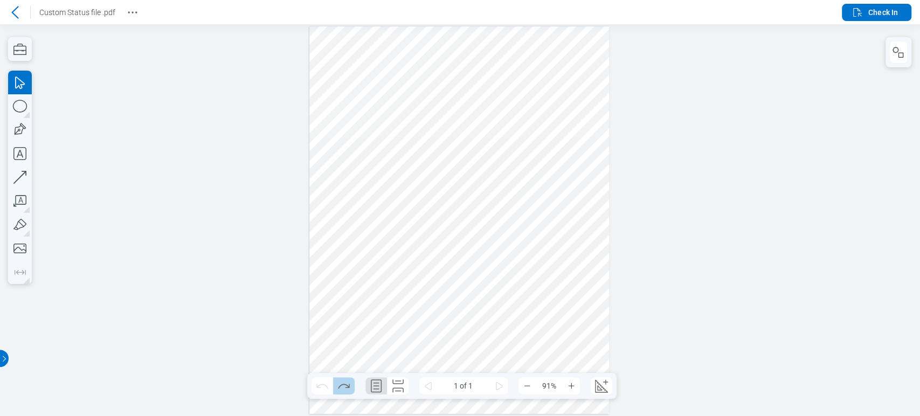
click at [338, 382] on icon "Redo" at bounding box center [343, 385] width 17 height 17
click at [328, 385] on icon "Undo" at bounding box center [322, 385] width 17 height 17
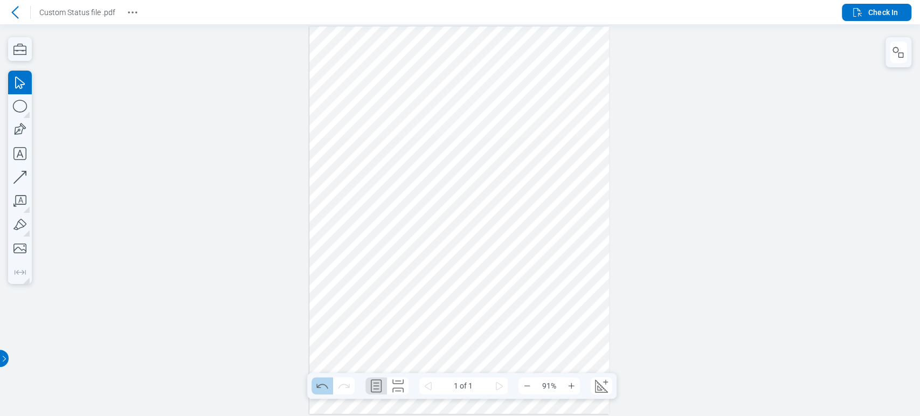
click at [328, 385] on icon "Undo" at bounding box center [322, 385] width 17 height 17
click at [334, 386] on button "Redo" at bounding box center [344, 385] width 22 height 17
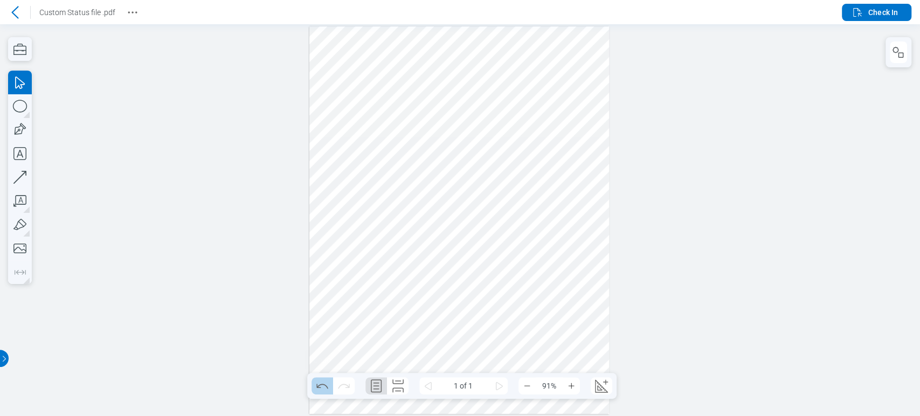
click at [331, 387] on button "Undo" at bounding box center [323, 385] width 22 height 17
